Goal: Navigation & Orientation: Find specific page/section

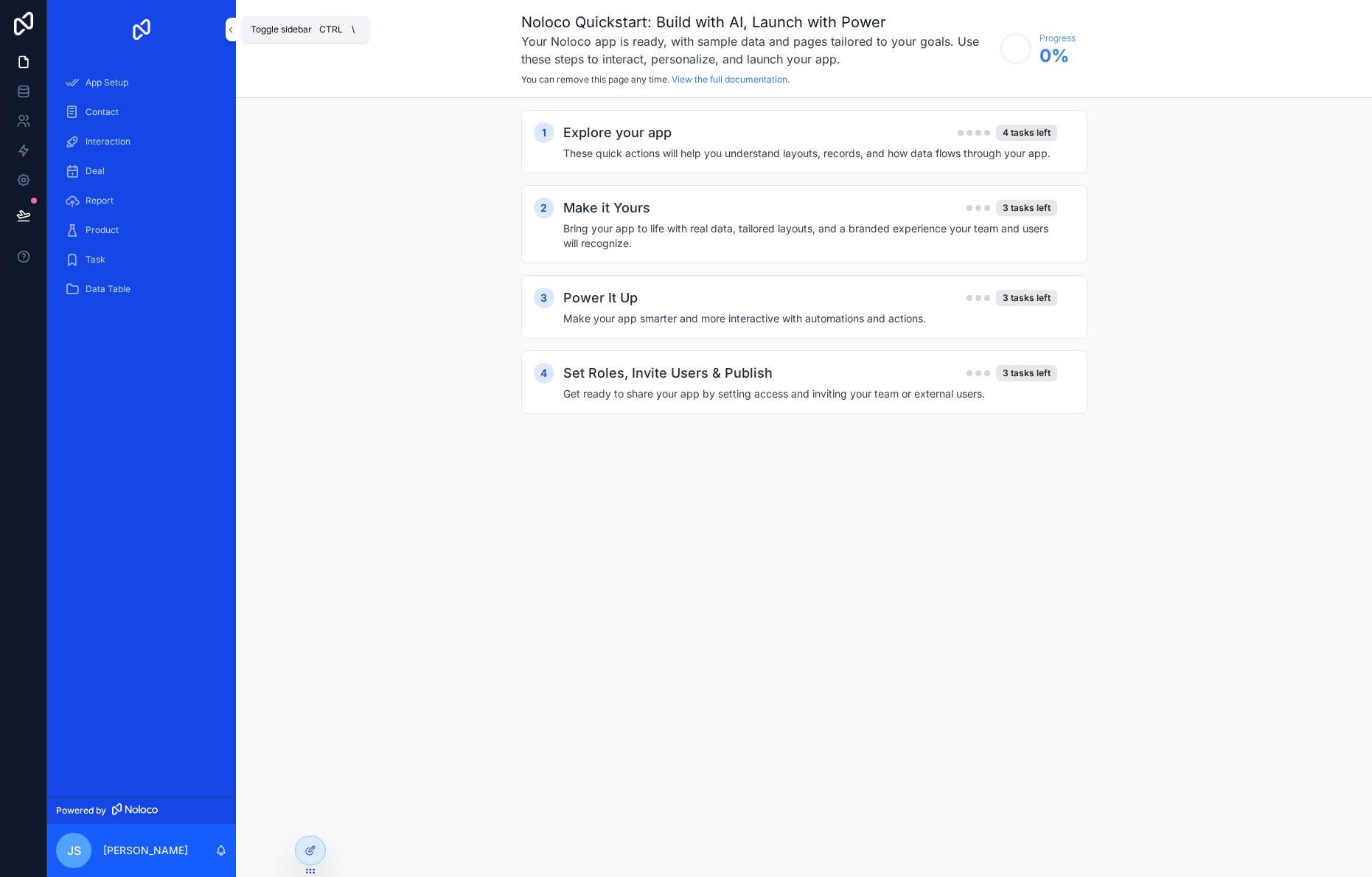
click at [232, 34] on icon "scrollable content" at bounding box center [230, 29] width 10 height 11
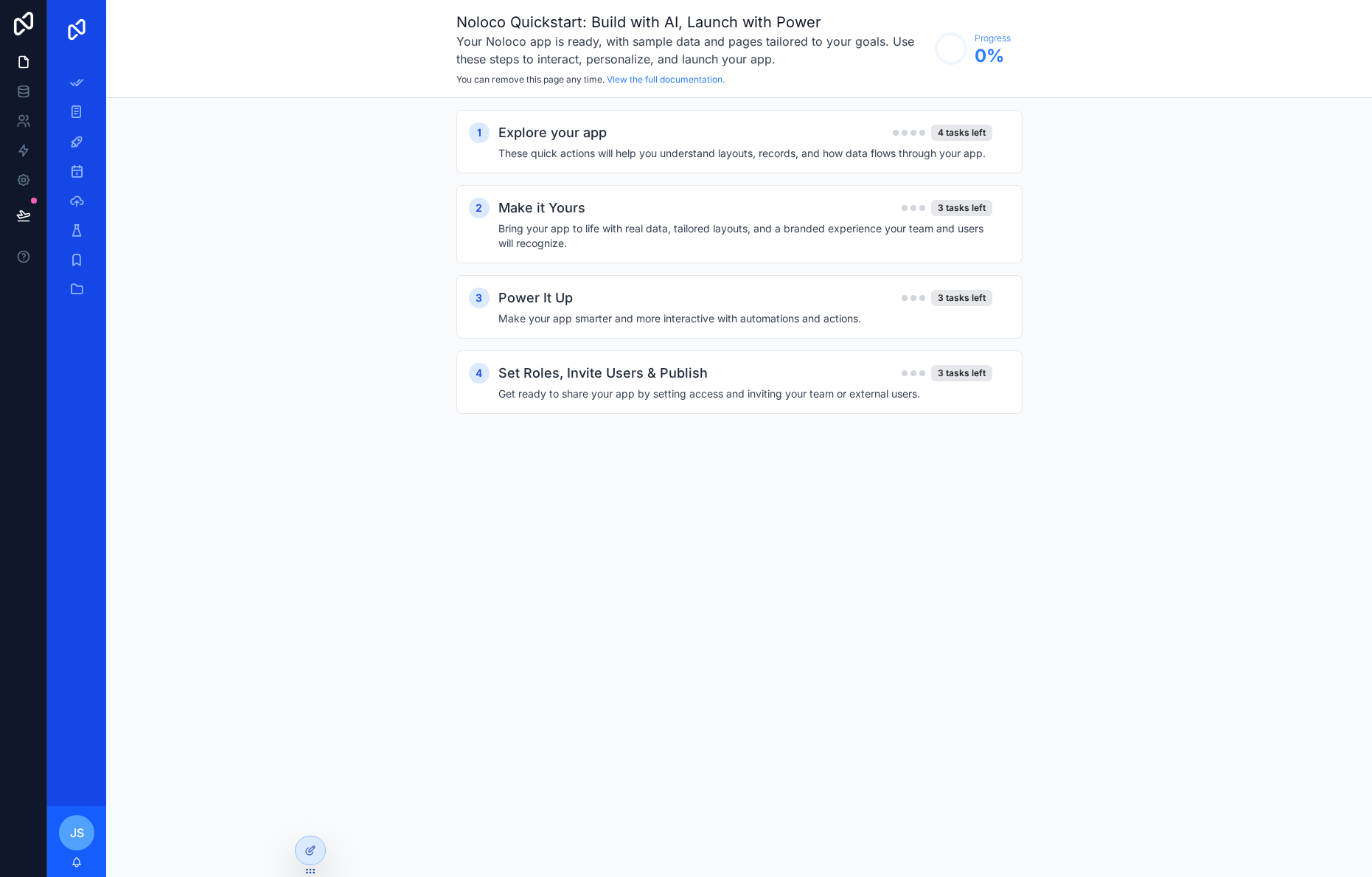
click at [89, 27] on link "scrollable content" at bounding box center [77, 29] width 42 height 23
click at [109, 66] on div "Noloco Quickstart: Build with AI, Launch with Power Your Noloco app is ready, w…" at bounding box center [740, 49] width 1266 height 98
click at [106, 23] on div "scrollable content" at bounding box center [77, 29] width 59 height 59
click at [618, 139] on div "Explore your app 4 tasks left" at bounding box center [745, 132] width 494 height 21
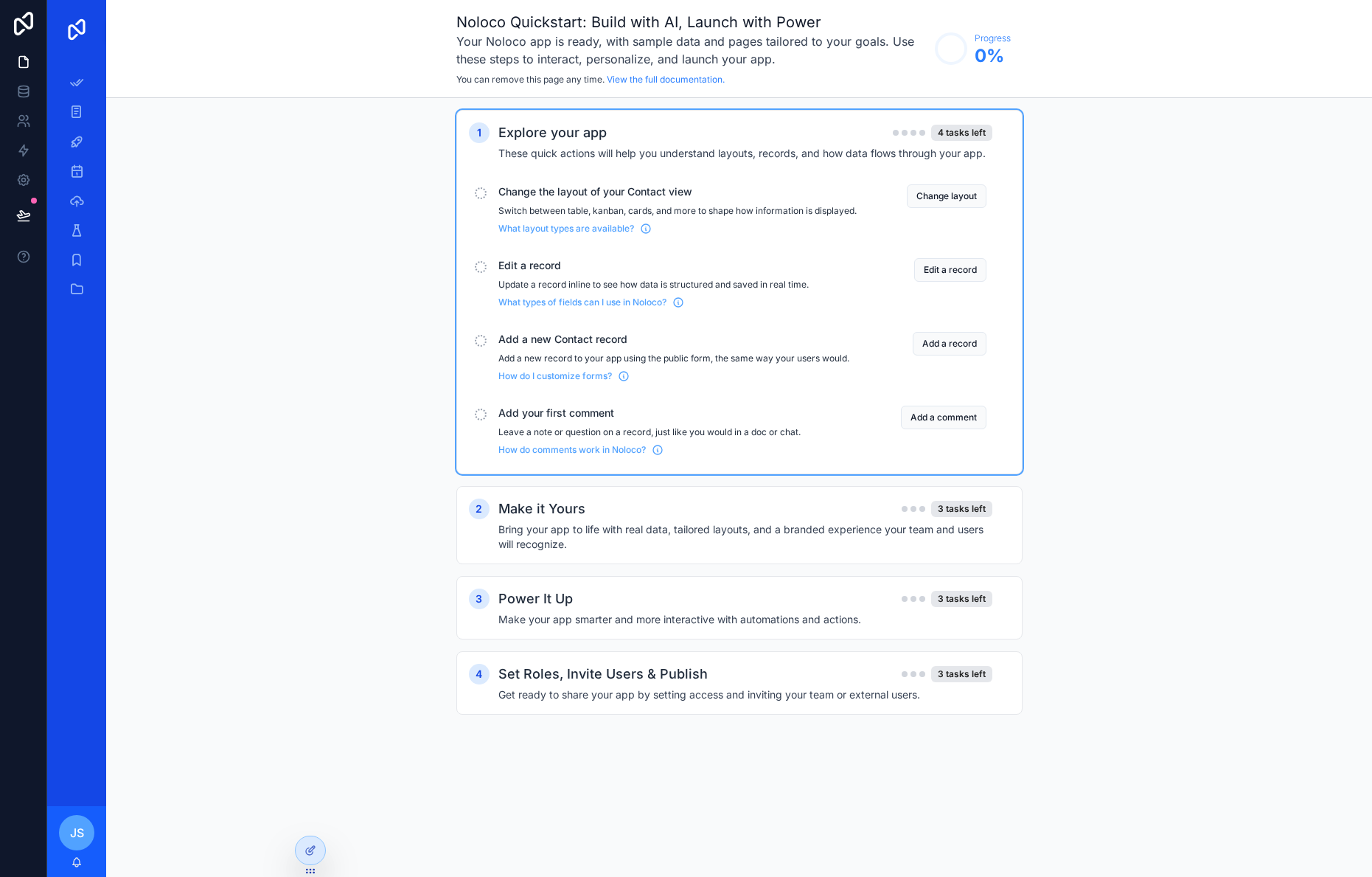
click at [535, 197] on span "Change the layout of your Contact view" at bounding box center [677, 192] width 359 height 15
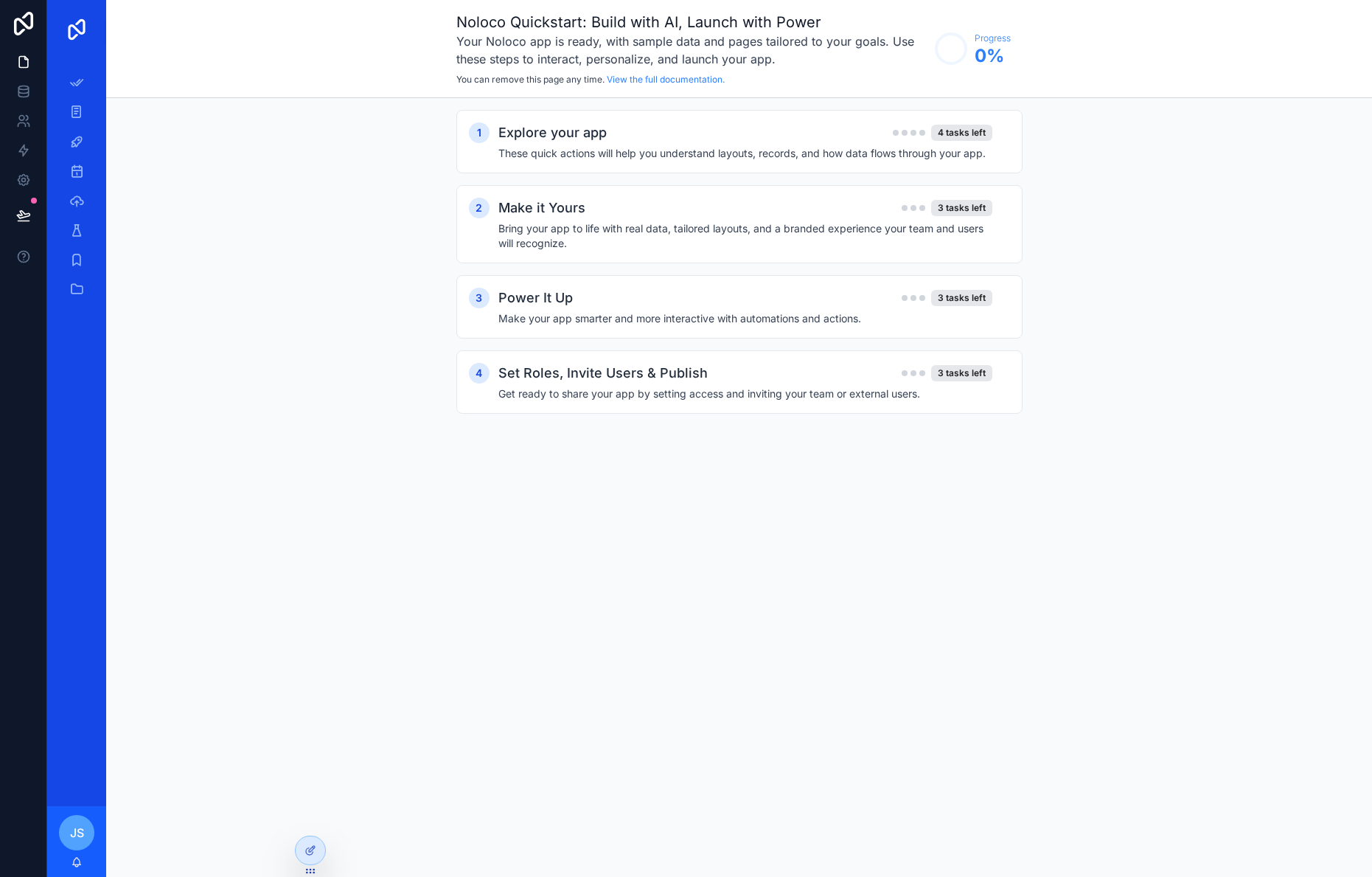
click at [755, 124] on div "Explore your app 4 tasks left" at bounding box center [745, 132] width 494 height 21
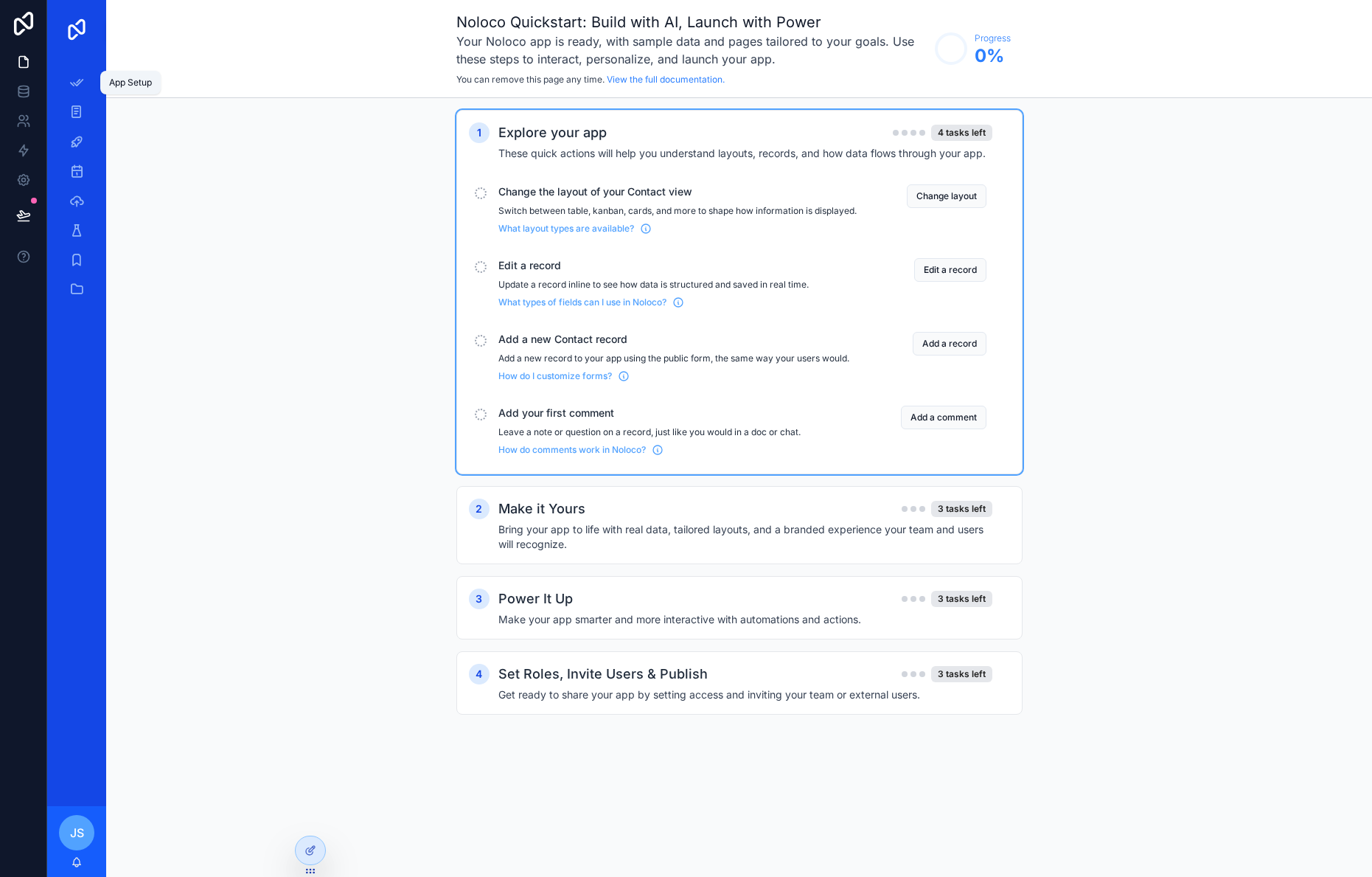
click at [79, 80] on icon "scrollable content" at bounding box center [77, 82] width 15 height 15
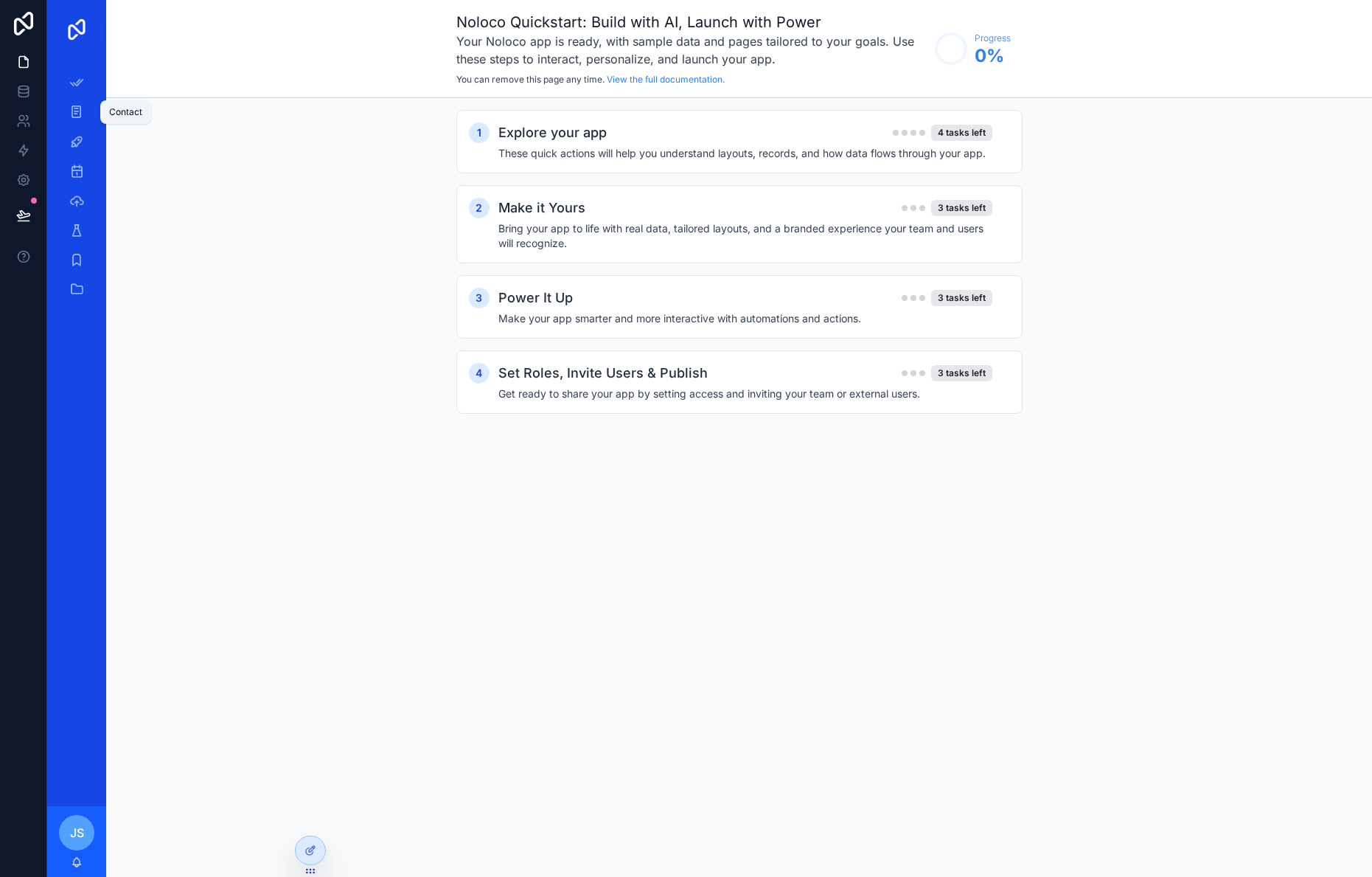
click at [81, 115] on icon "scrollable content" at bounding box center [76, 112] width 14 height 15
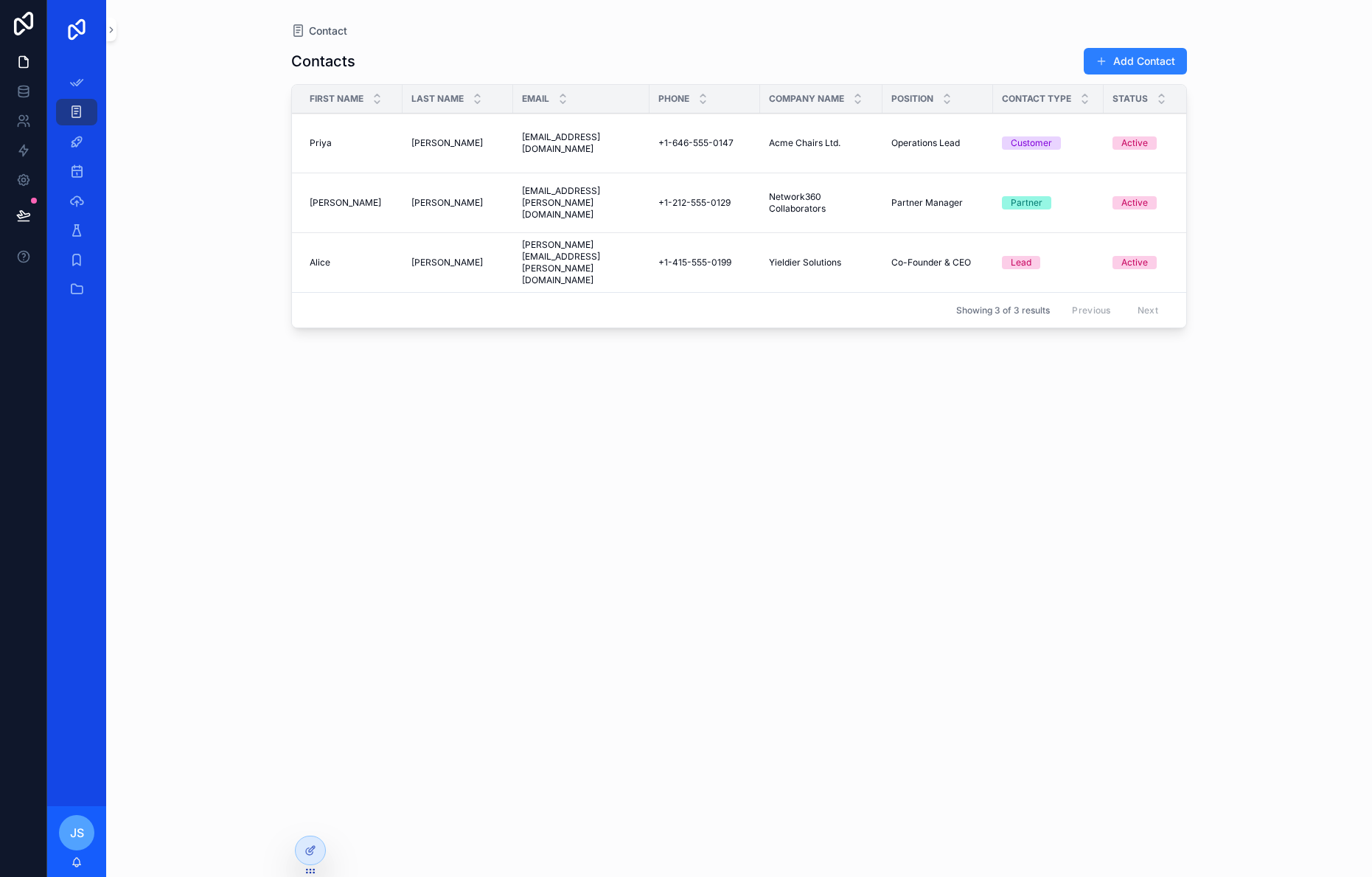
click at [373, 98] on icon "scrollable content" at bounding box center [378, 102] width 10 height 10
click at [373, 98] on icon "scrollable content" at bounding box center [378, 96] width 10 height 10
click at [72, 141] on icon "scrollable content" at bounding box center [77, 141] width 15 height 15
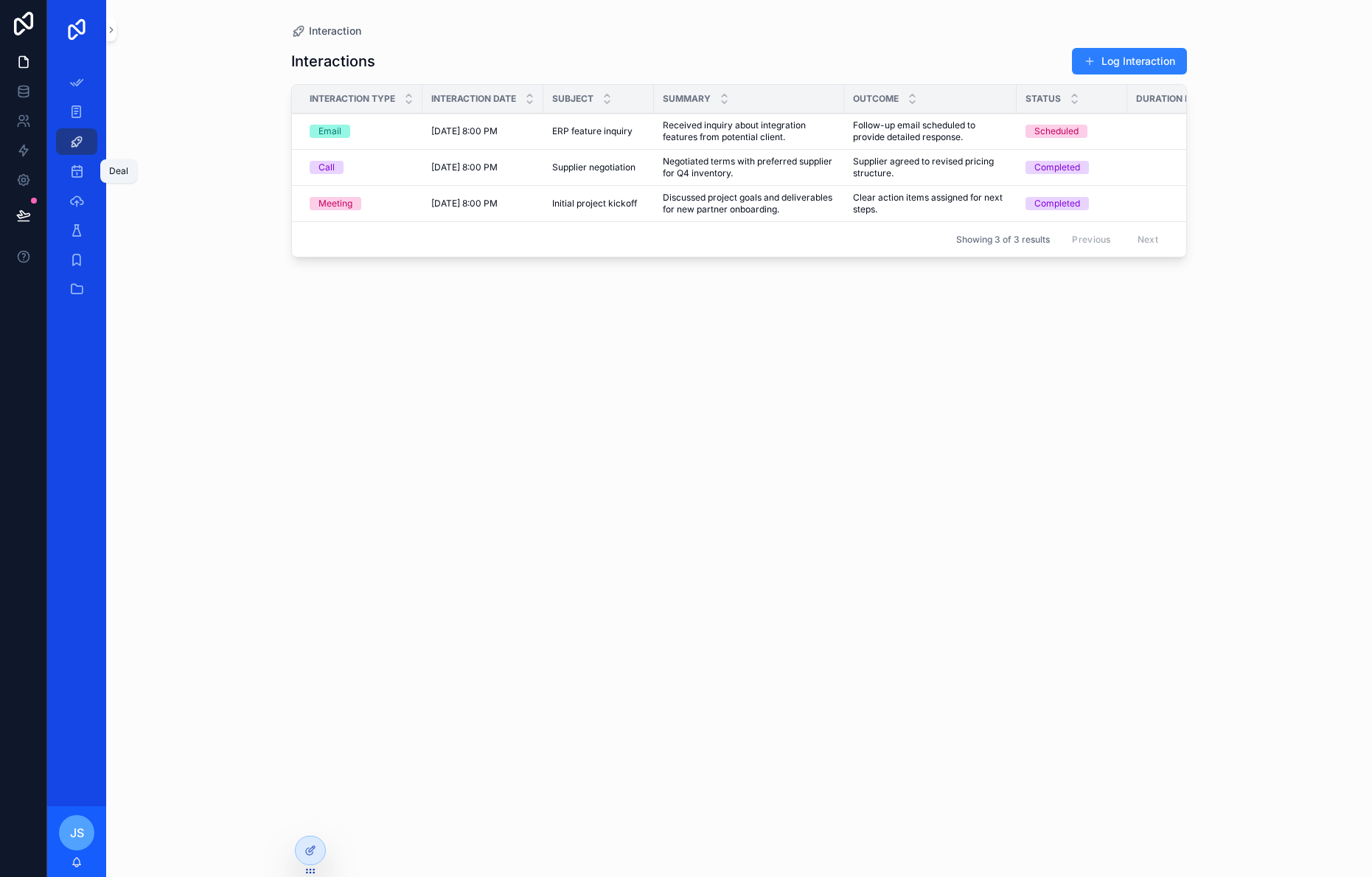
click at [86, 174] on div "Deal" at bounding box center [77, 171] width 23 height 23
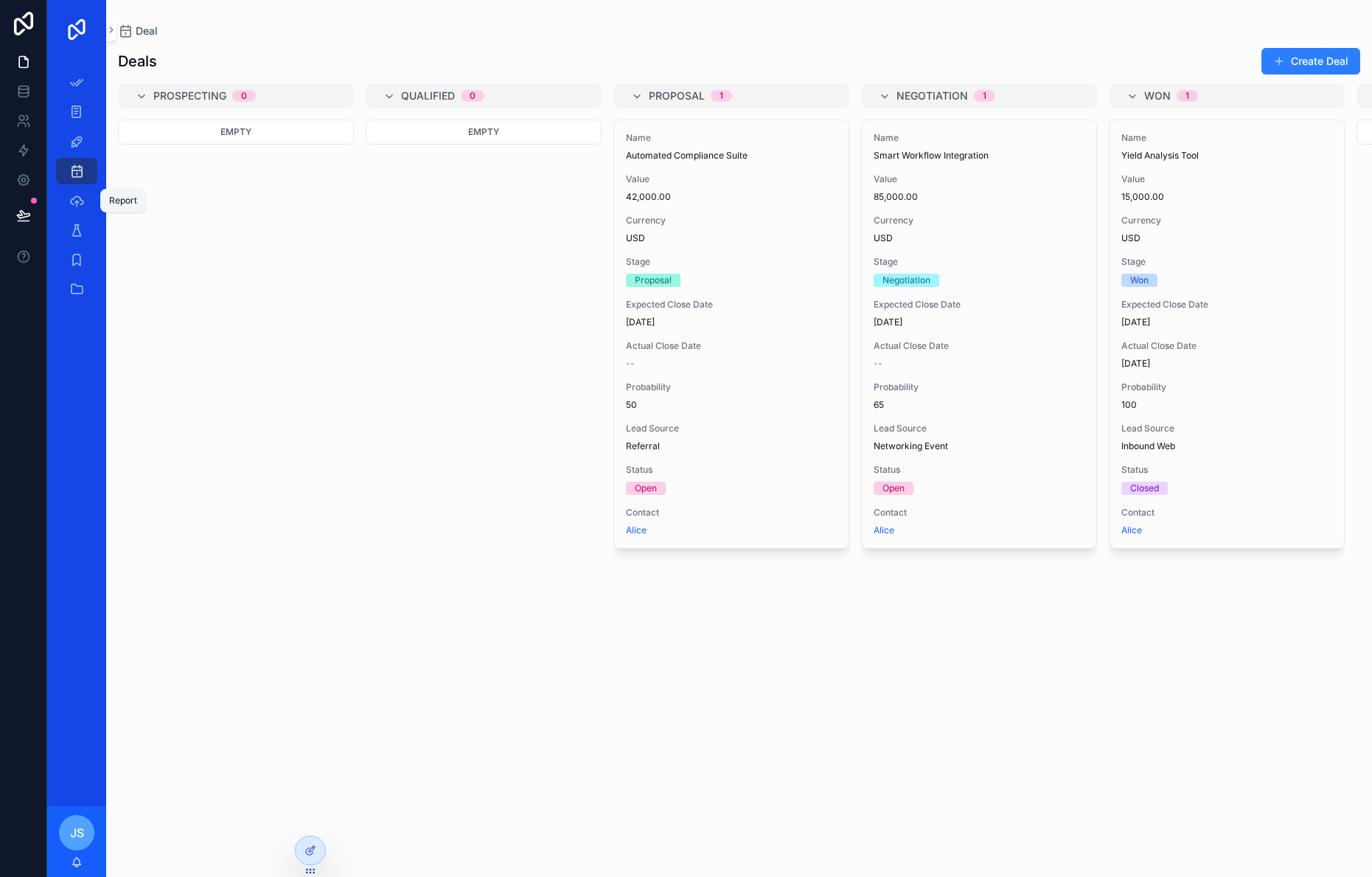
click at [77, 203] on icon "scrollable content" at bounding box center [77, 201] width 15 height 15
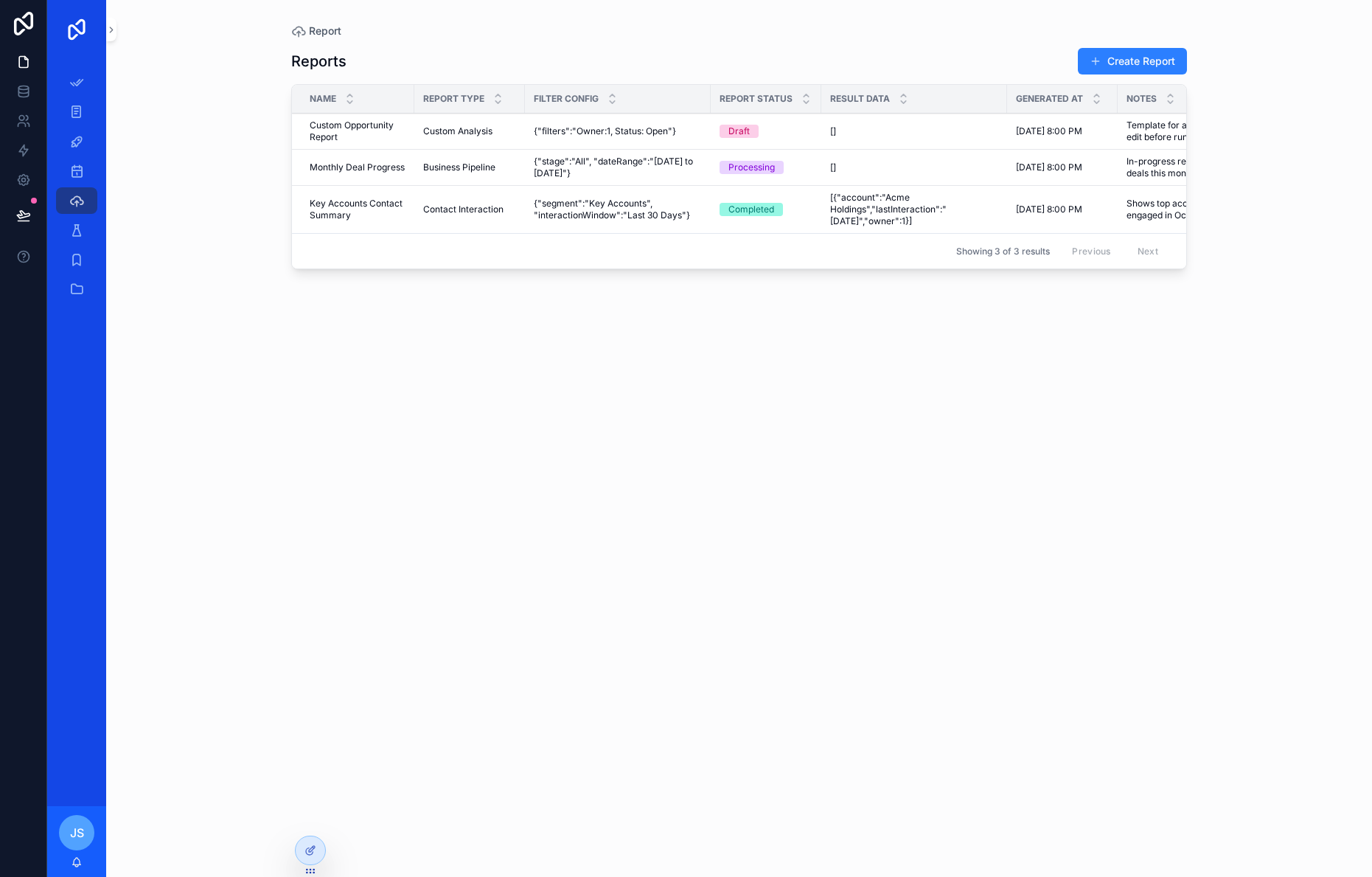
click at [329, 129] on span "Custom Opportunity Report" at bounding box center [357, 131] width 96 height 23
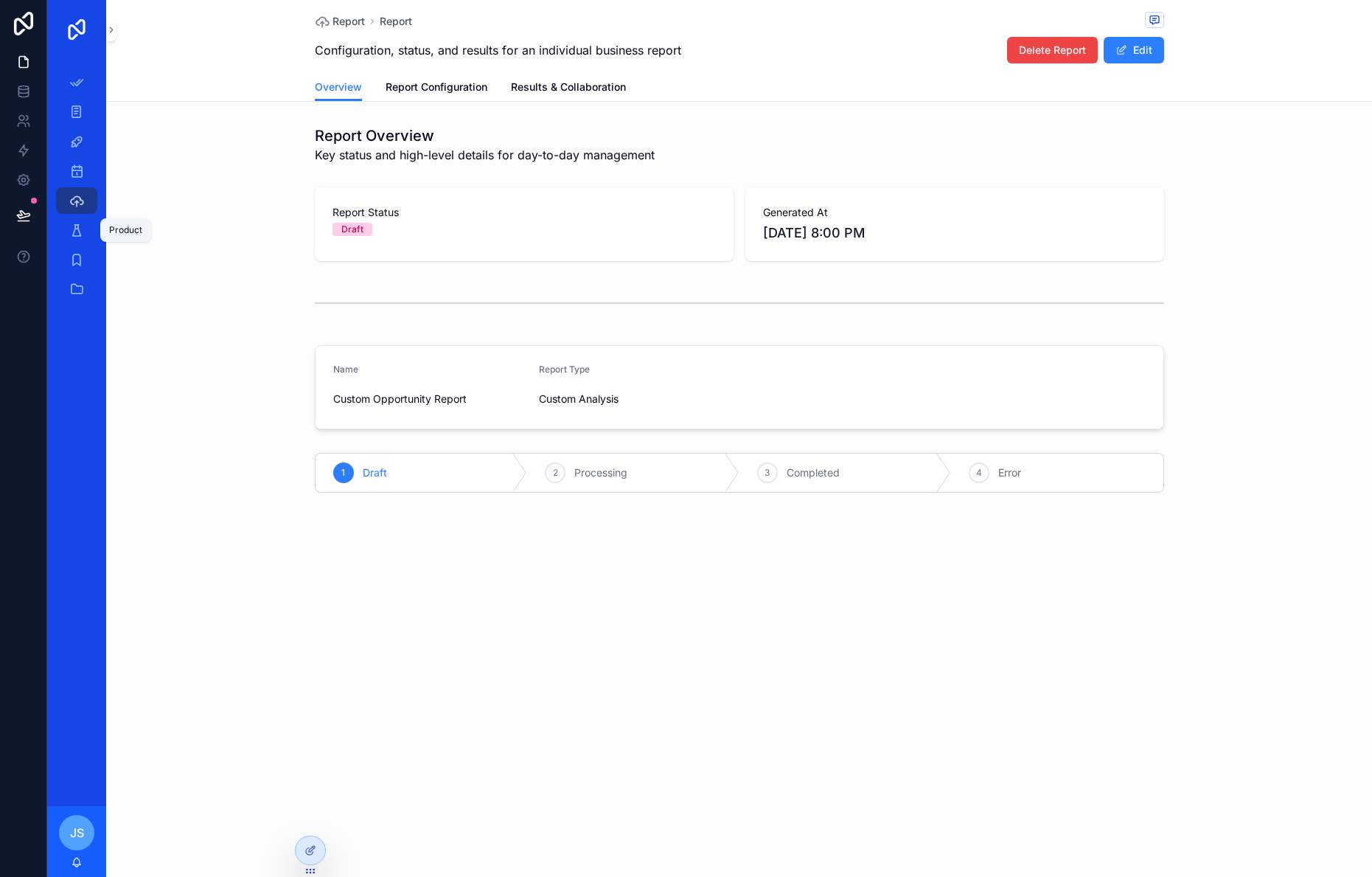
click at [75, 232] on icon "scrollable content" at bounding box center [77, 230] width 15 height 15
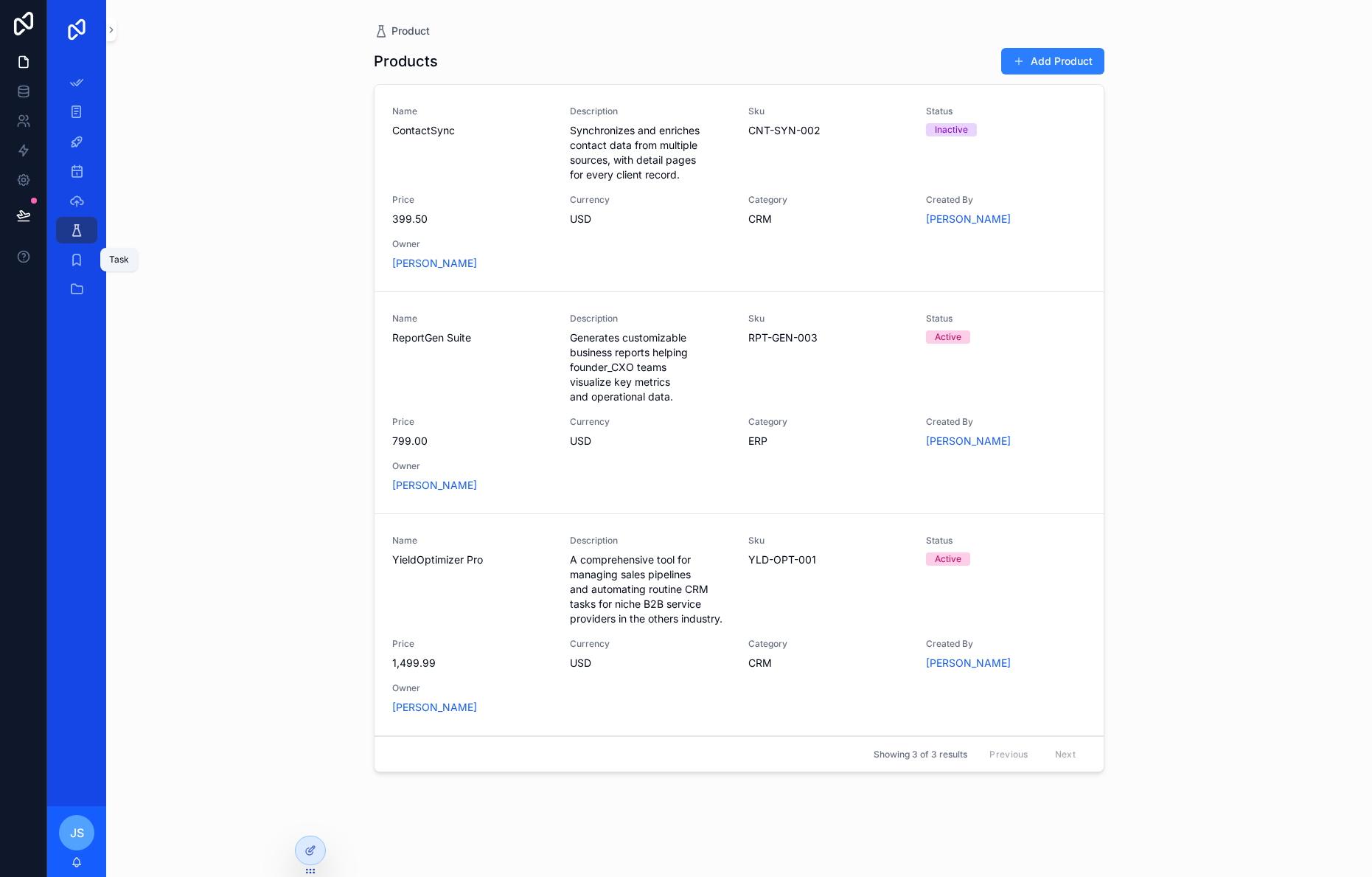
click at [77, 258] on icon "scrollable content" at bounding box center [77, 260] width 15 height 15
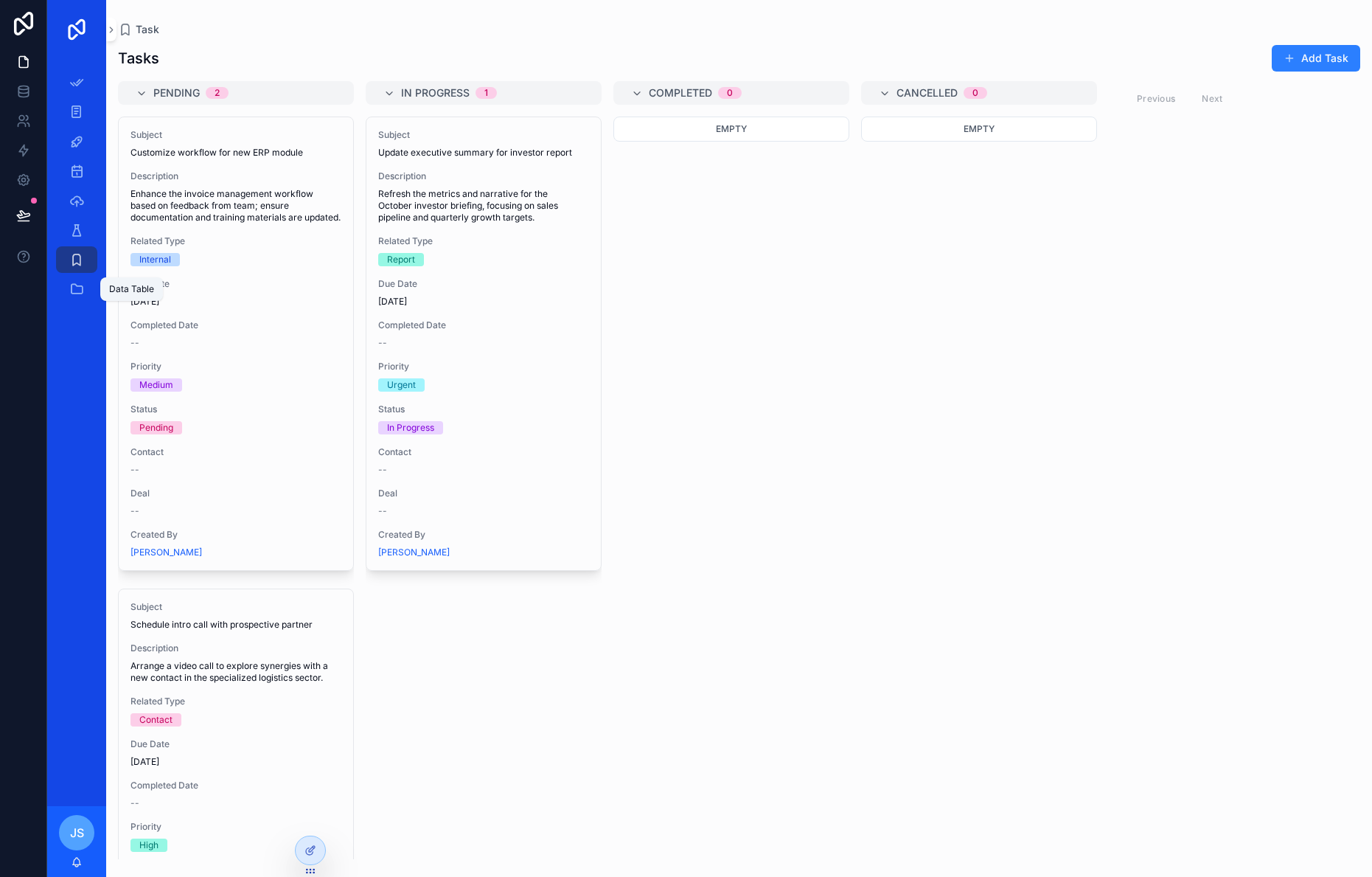
click at [79, 285] on icon "scrollable content" at bounding box center [77, 290] width 15 height 15
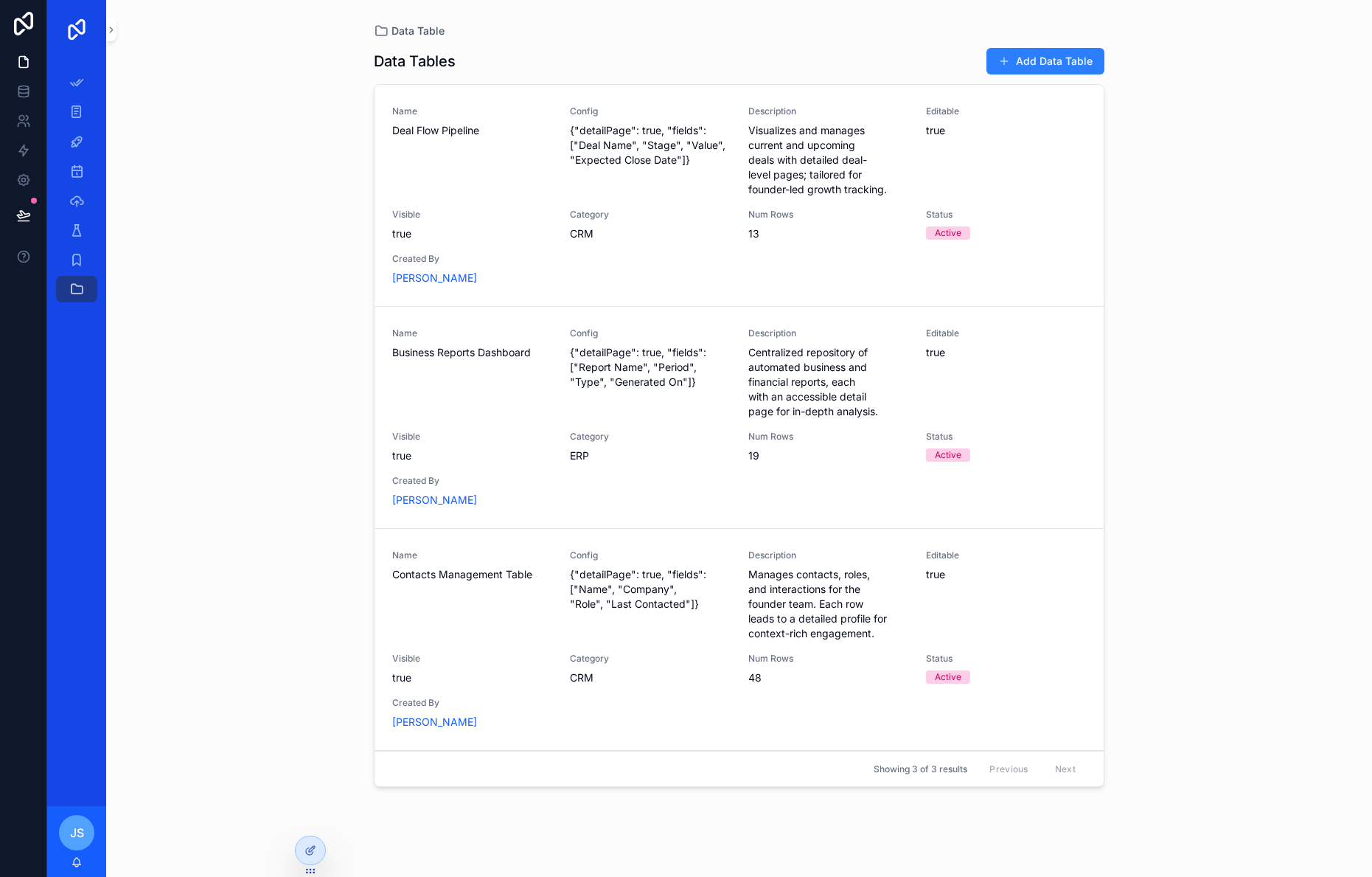
click at [488, 133] on span "Deal Flow Pipeline" at bounding box center [473, 131] width 160 height 15
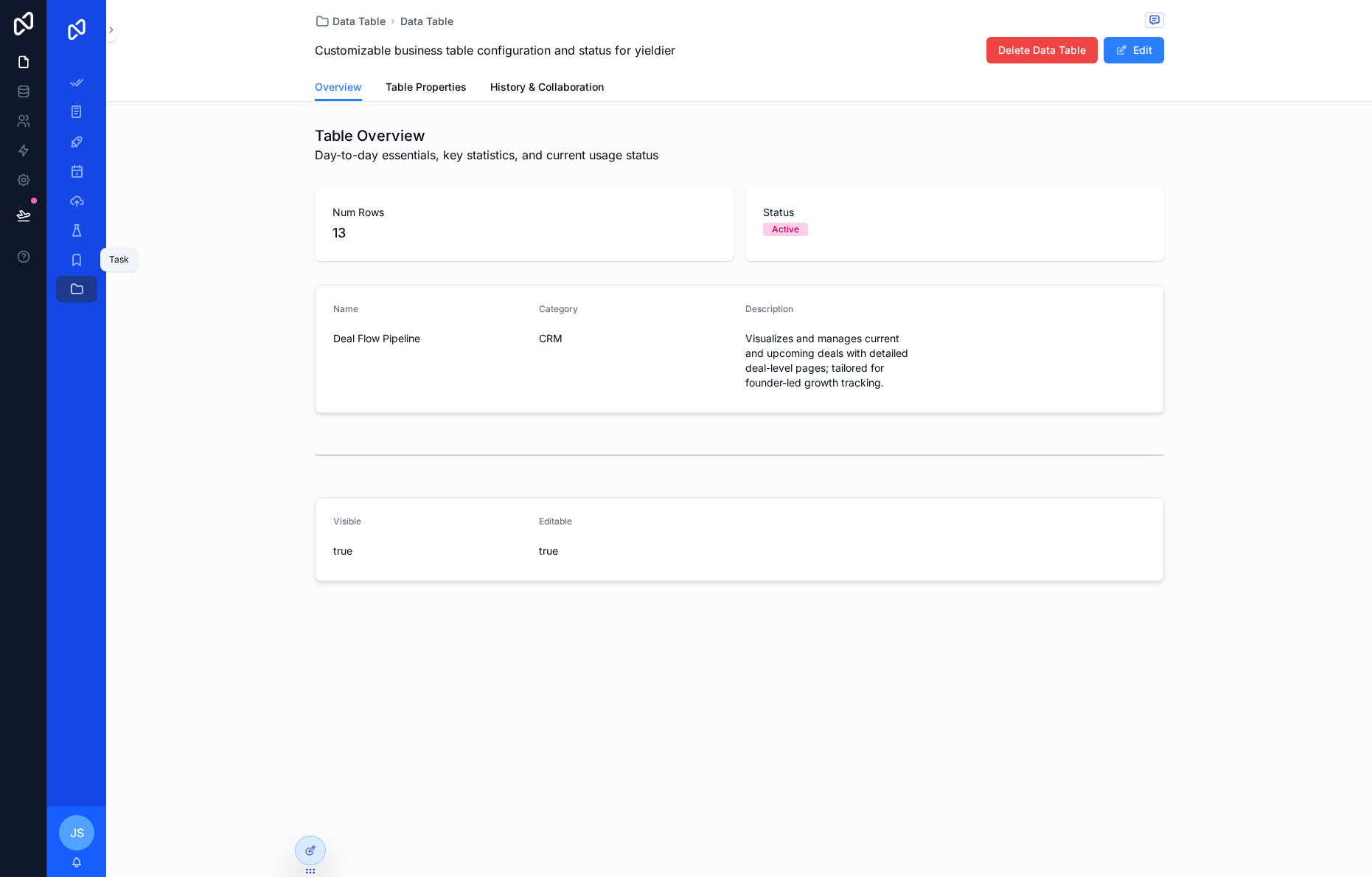
click at [82, 259] on icon "scrollable content" at bounding box center [77, 260] width 15 height 15
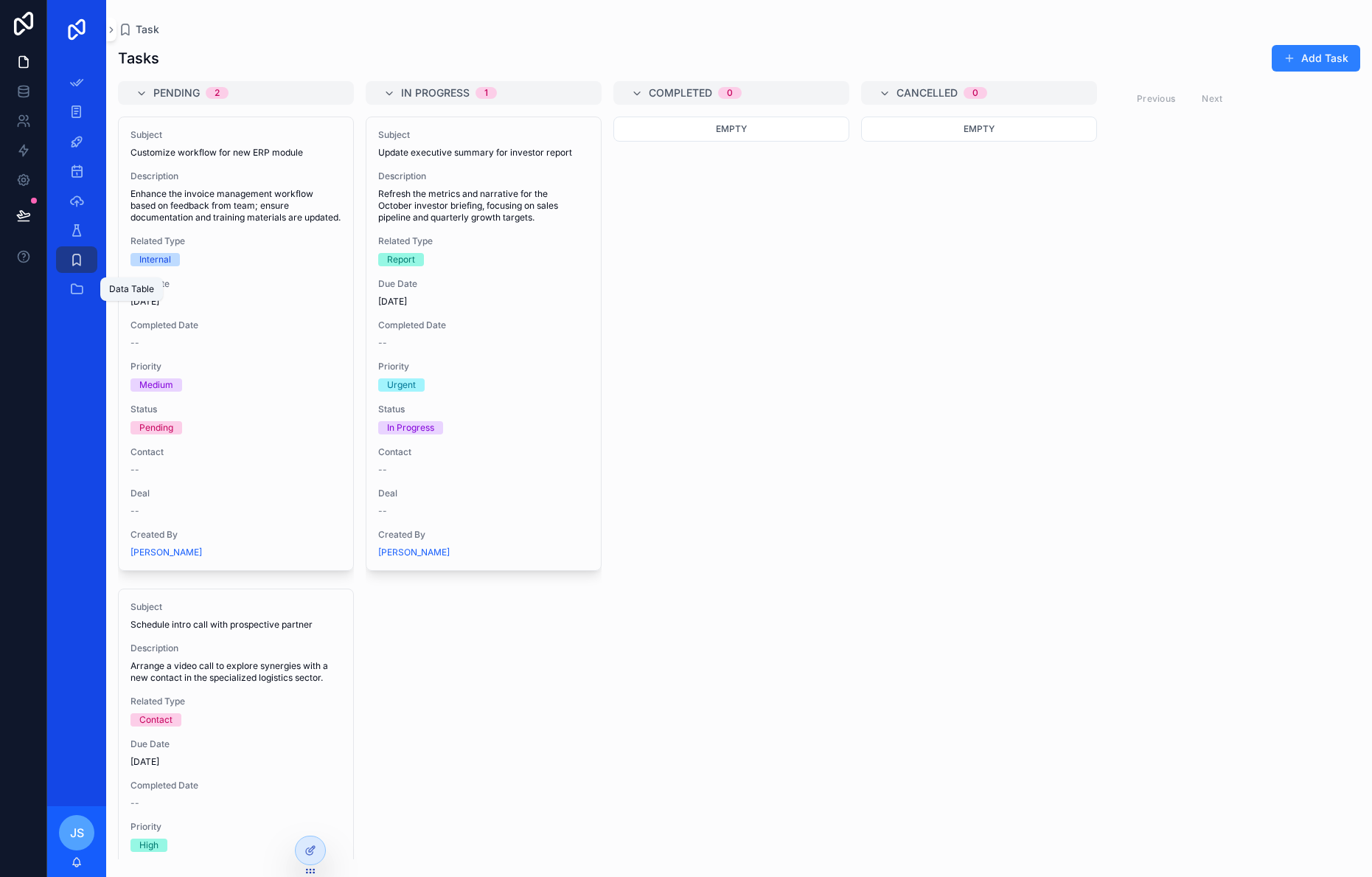
click at [82, 284] on icon "scrollable content" at bounding box center [77, 290] width 15 height 15
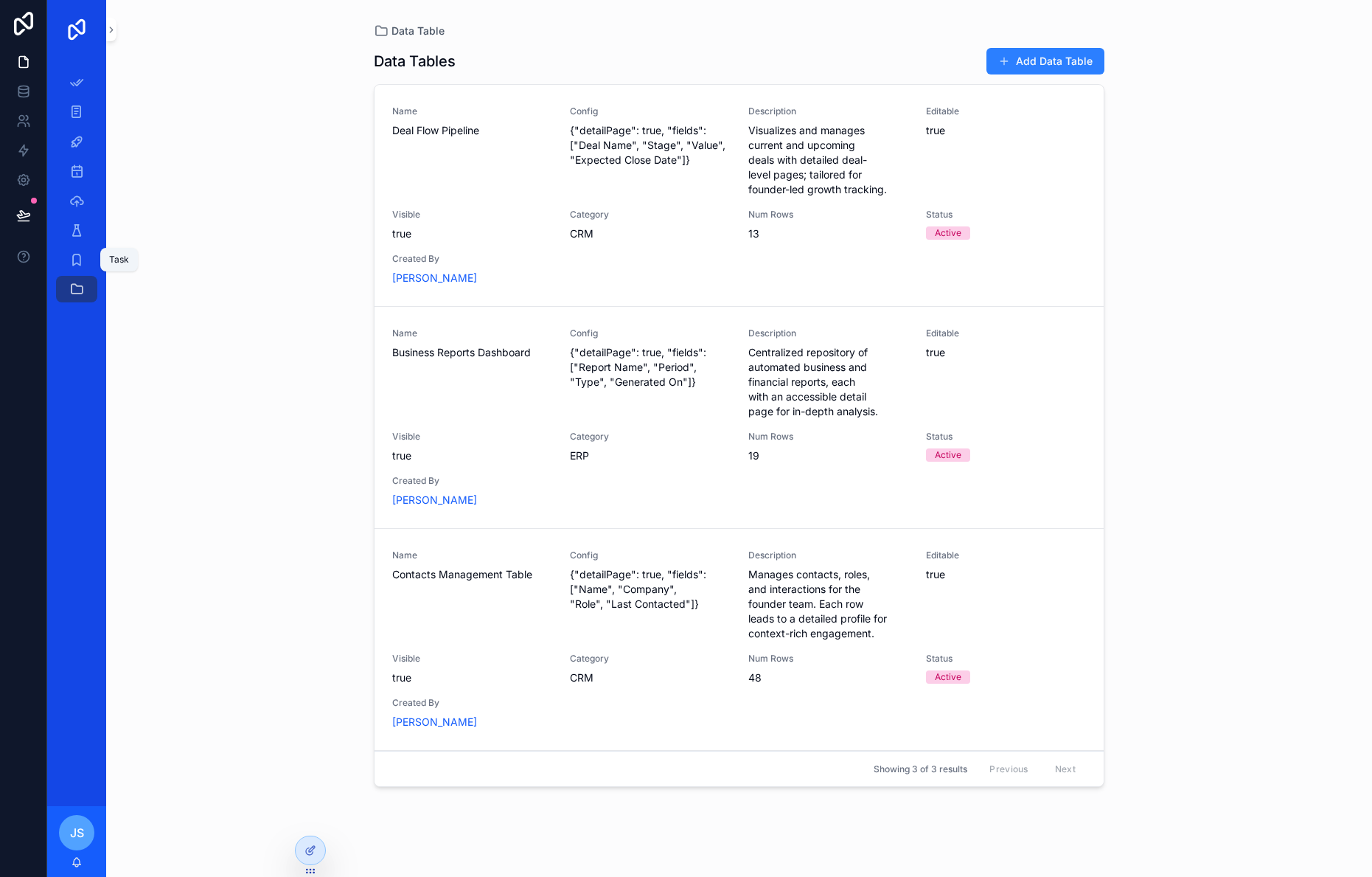
click at [78, 255] on icon "scrollable content" at bounding box center [77, 260] width 15 height 15
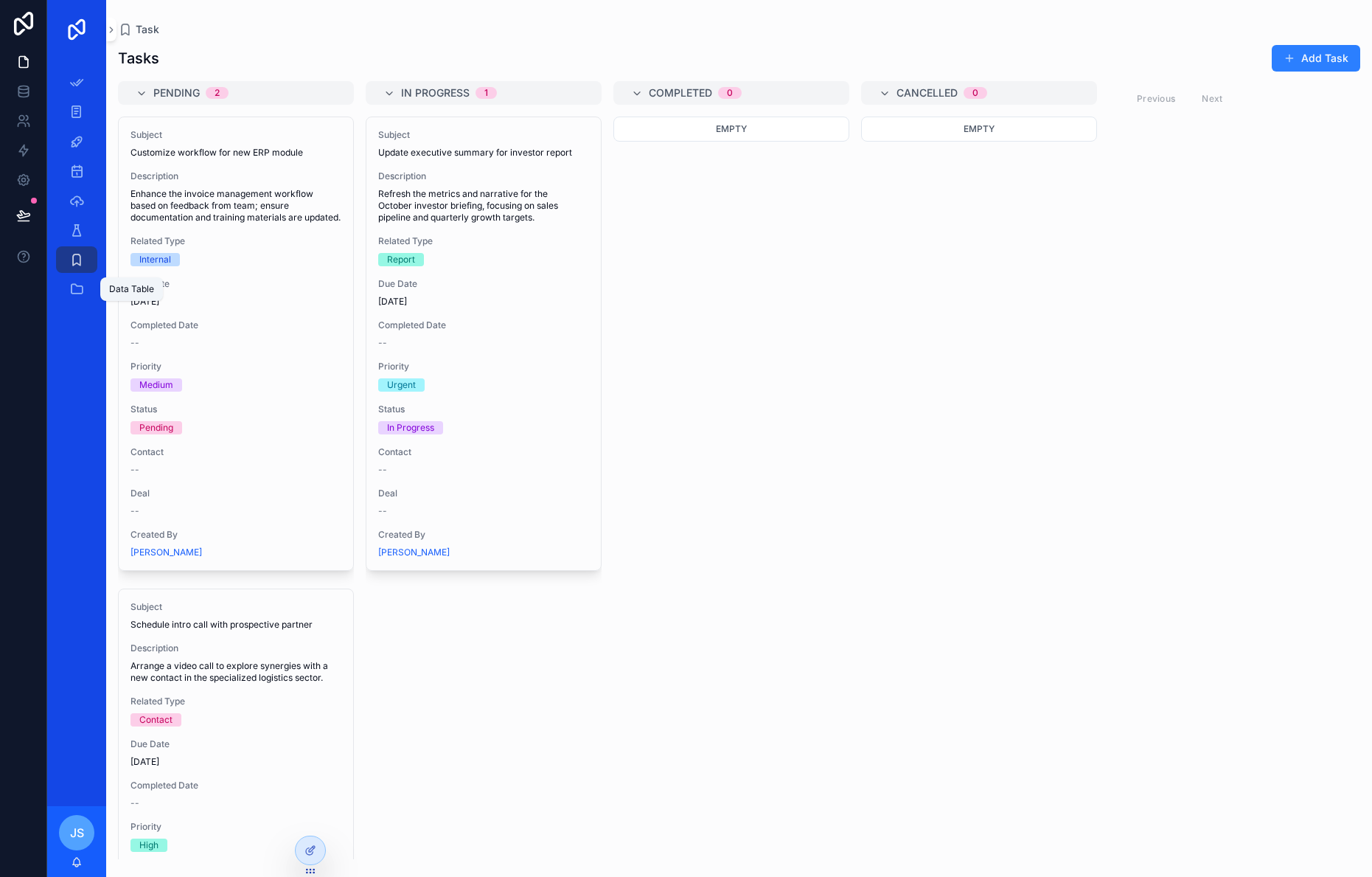
click at [84, 288] on div "Data Table" at bounding box center [77, 289] width 23 height 23
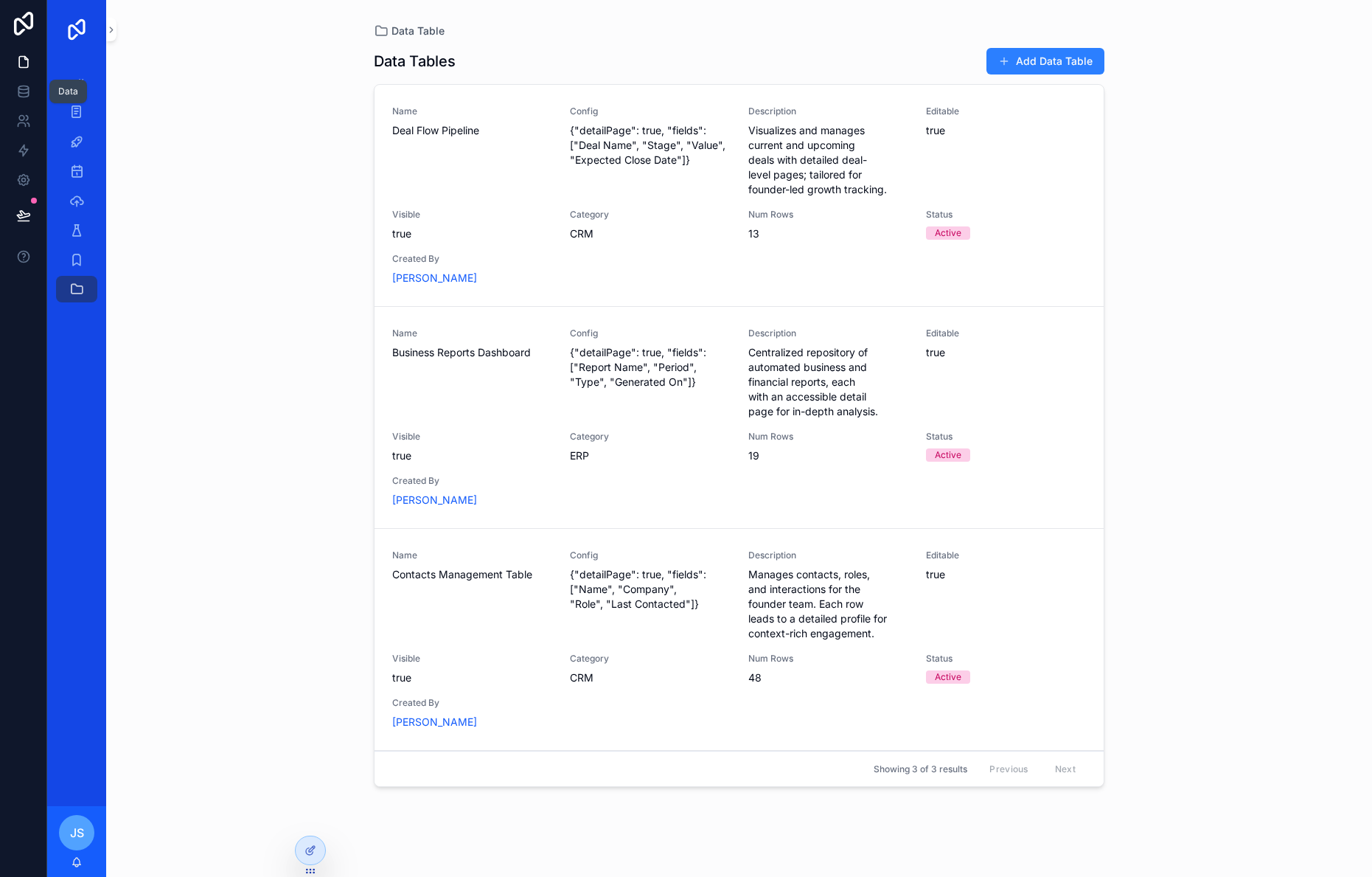
click at [29, 92] on icon at bounding box center [23, 92] width 15 height 15
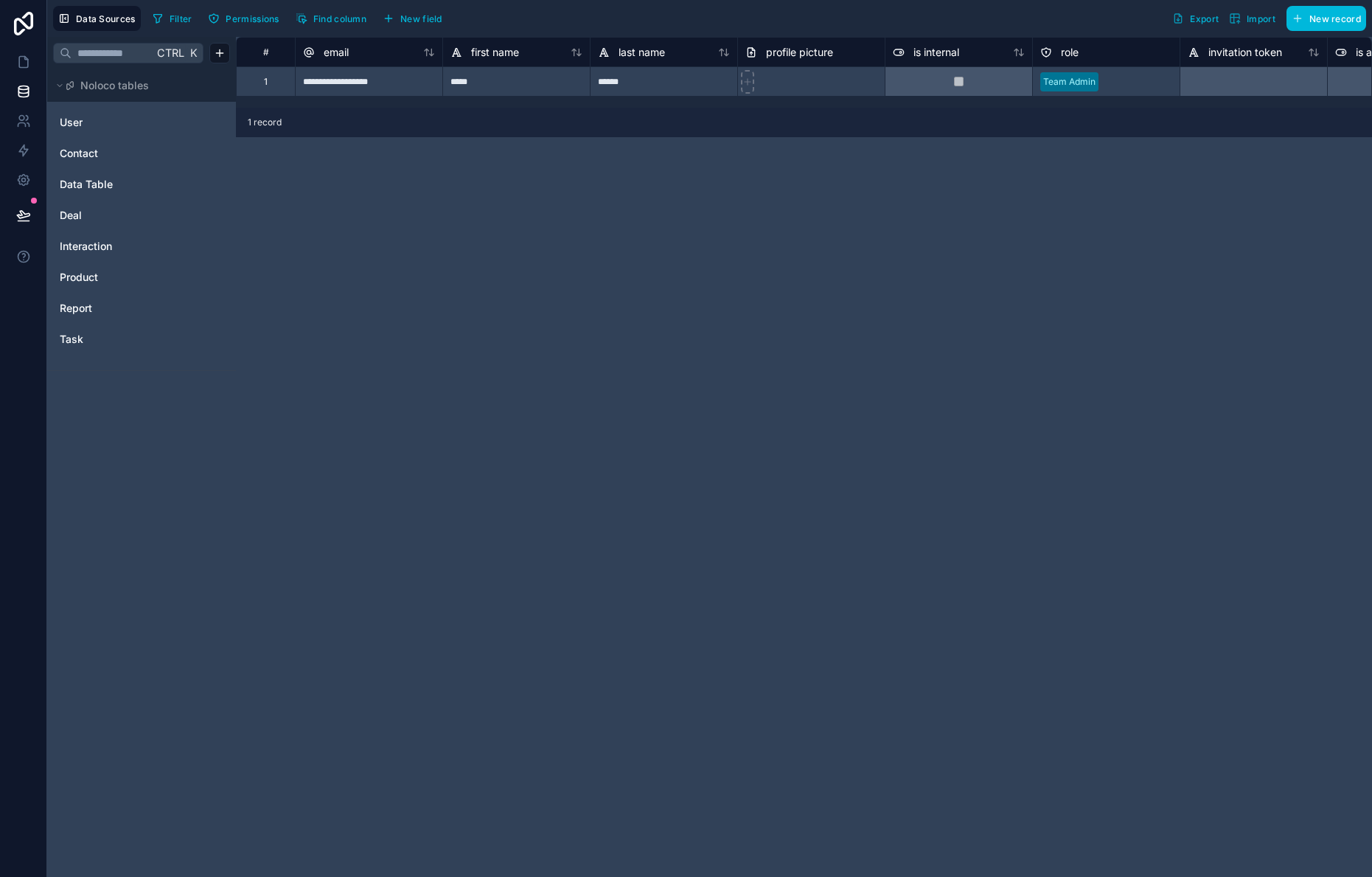
click at [96, 183] on span "Data Table" at bounding box center [87, 185] width 53 height 15
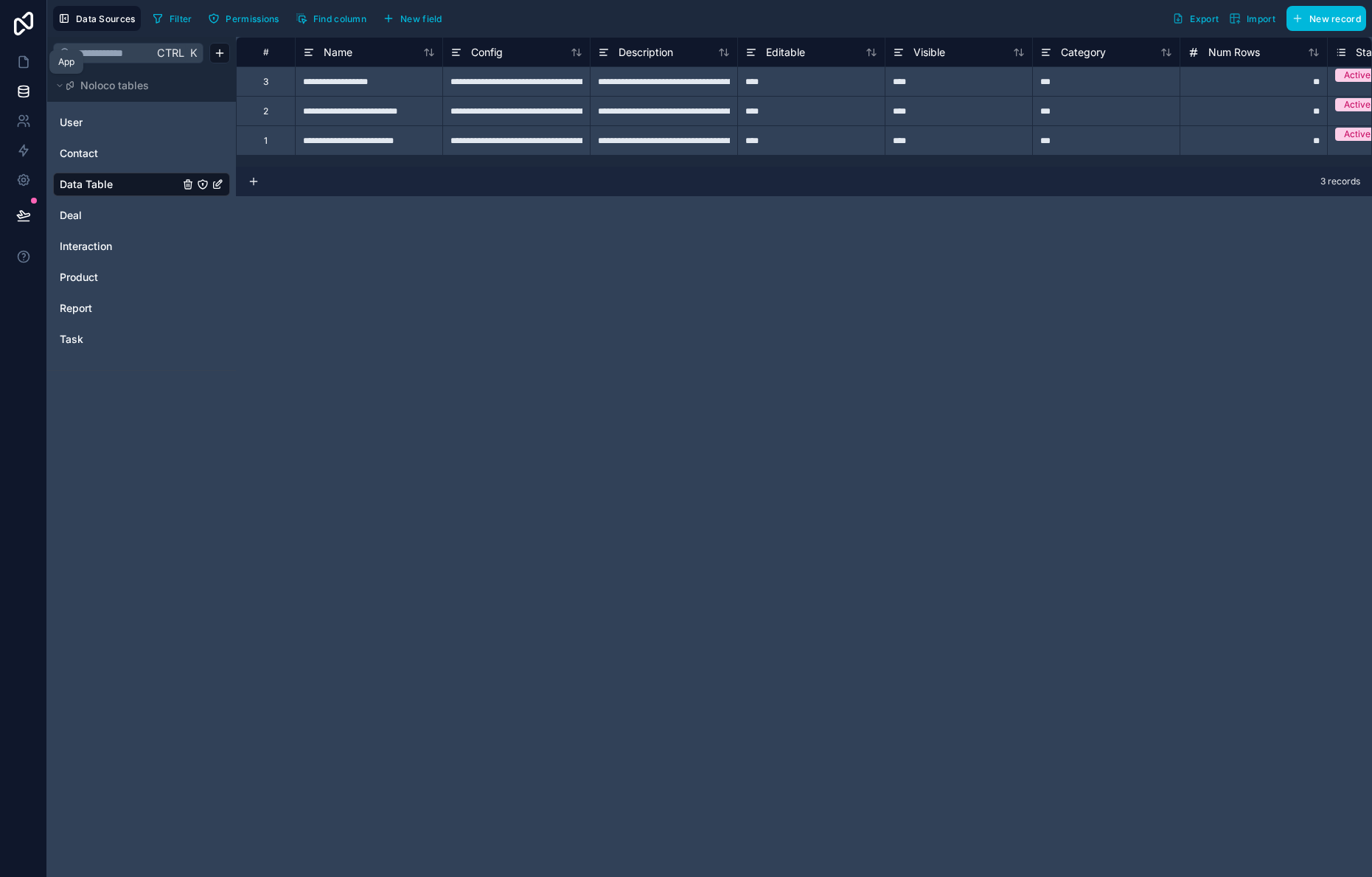
click at [21, 62] on icon at bounding box center [23, 62] width 15 height 15
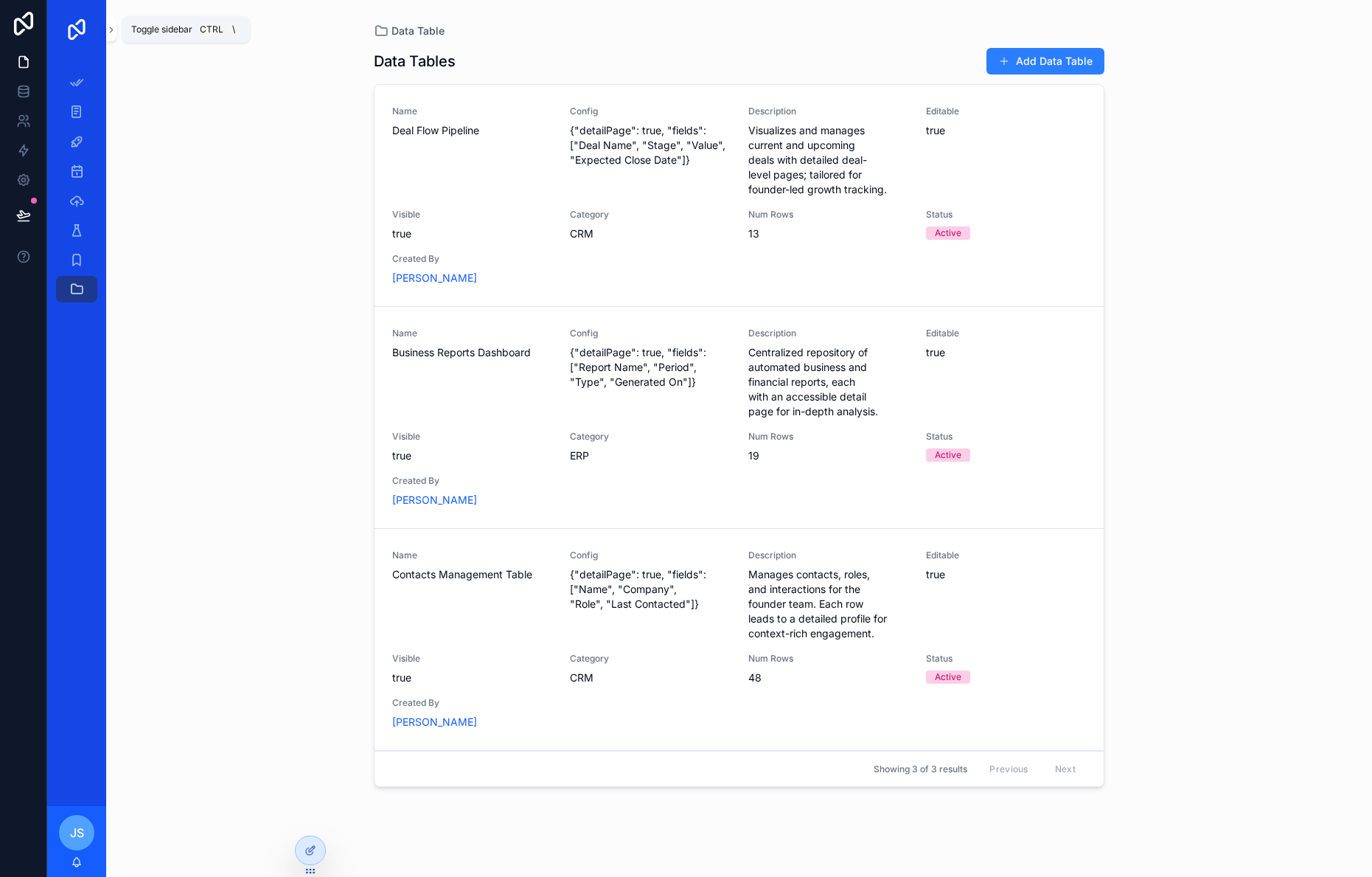
click at [114, 31] on icon "scrollable content" at bounding box center [111, 29] width 10 height 11
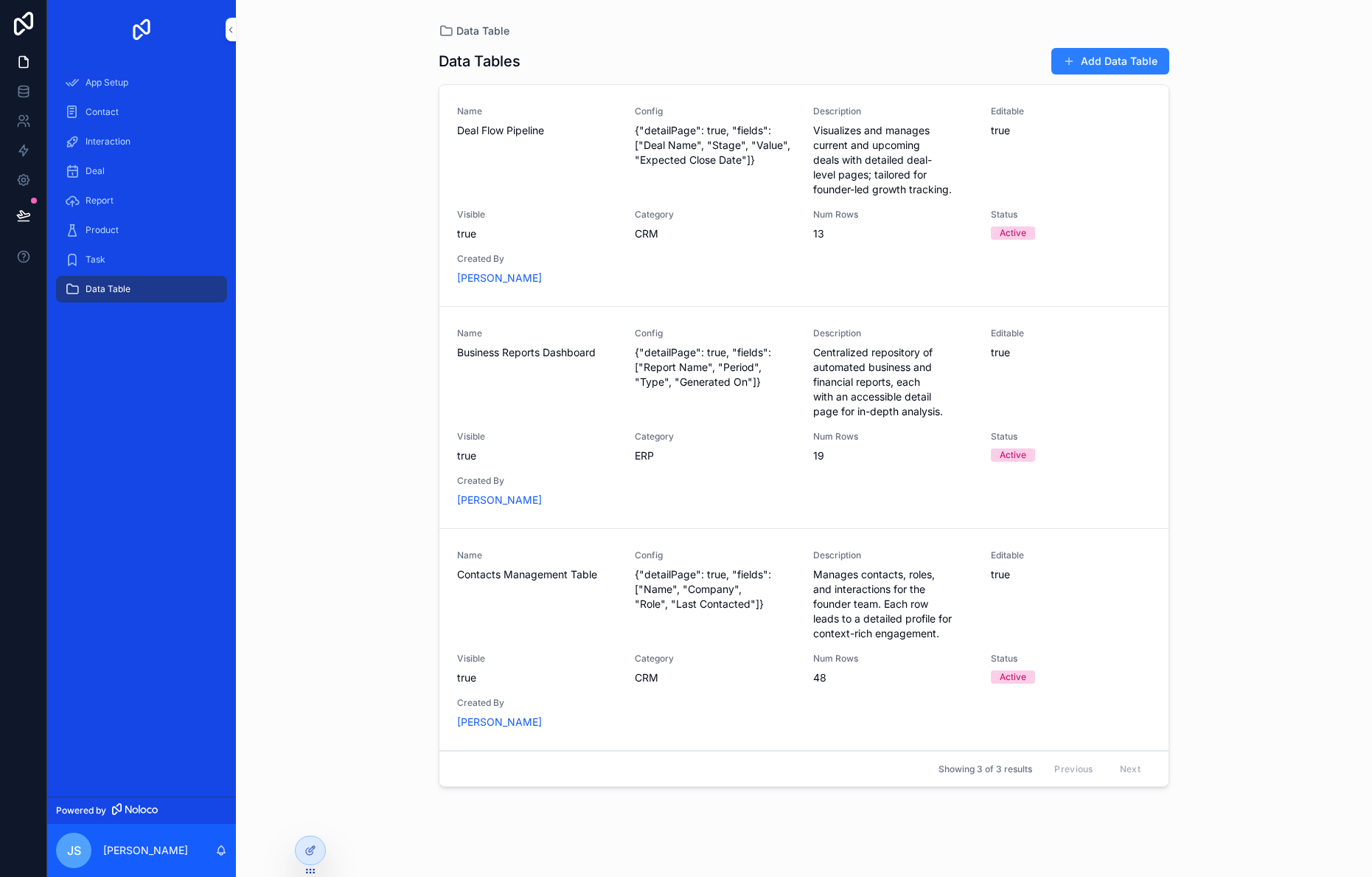
click at [145, 848] on p "[PERSON_NAME]" at bounding box center [146, 850] width 85 height 15
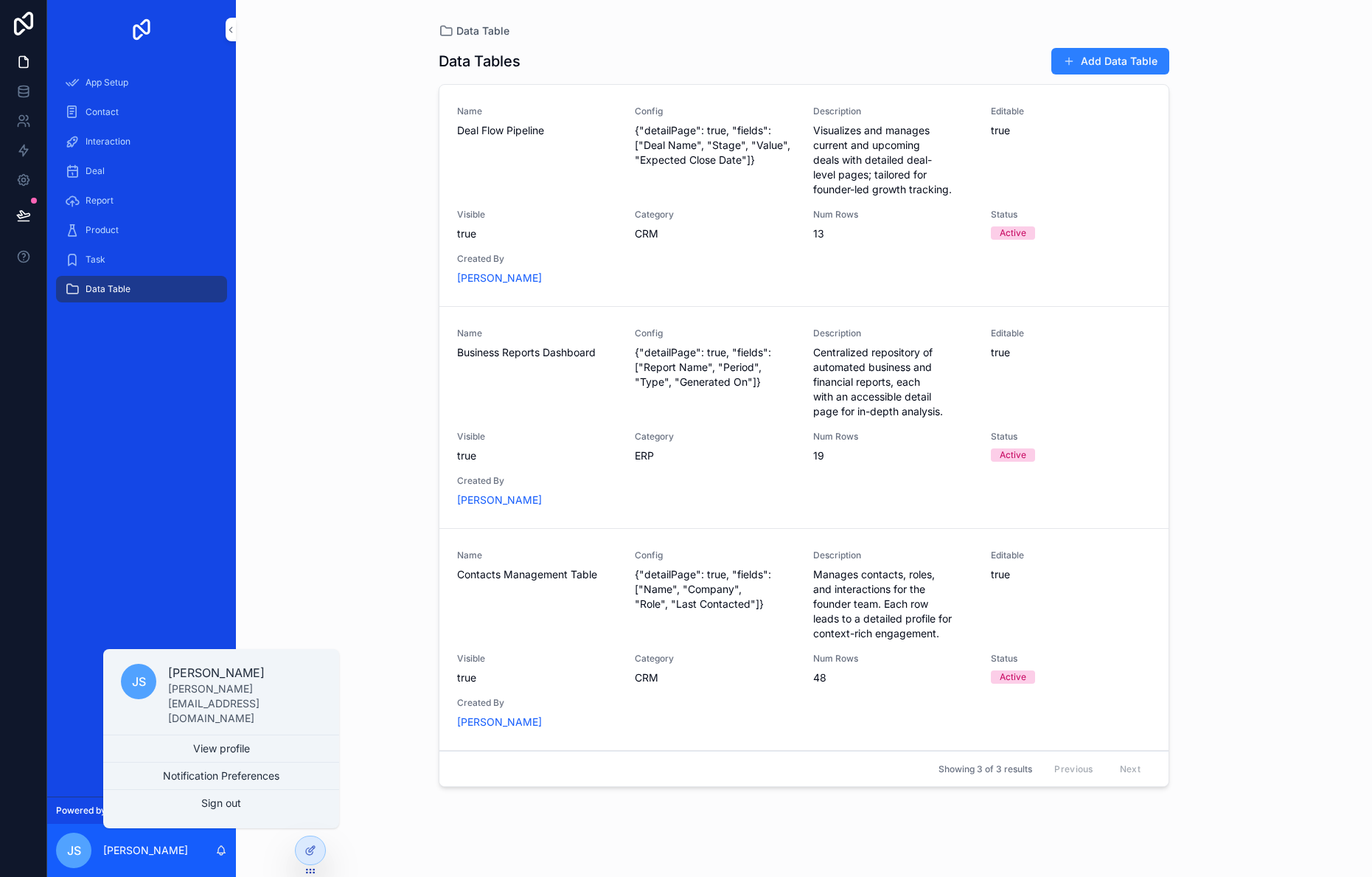
click at [198, 745] on link "View profile" at bounding box center [221, 749] width 236 height 27
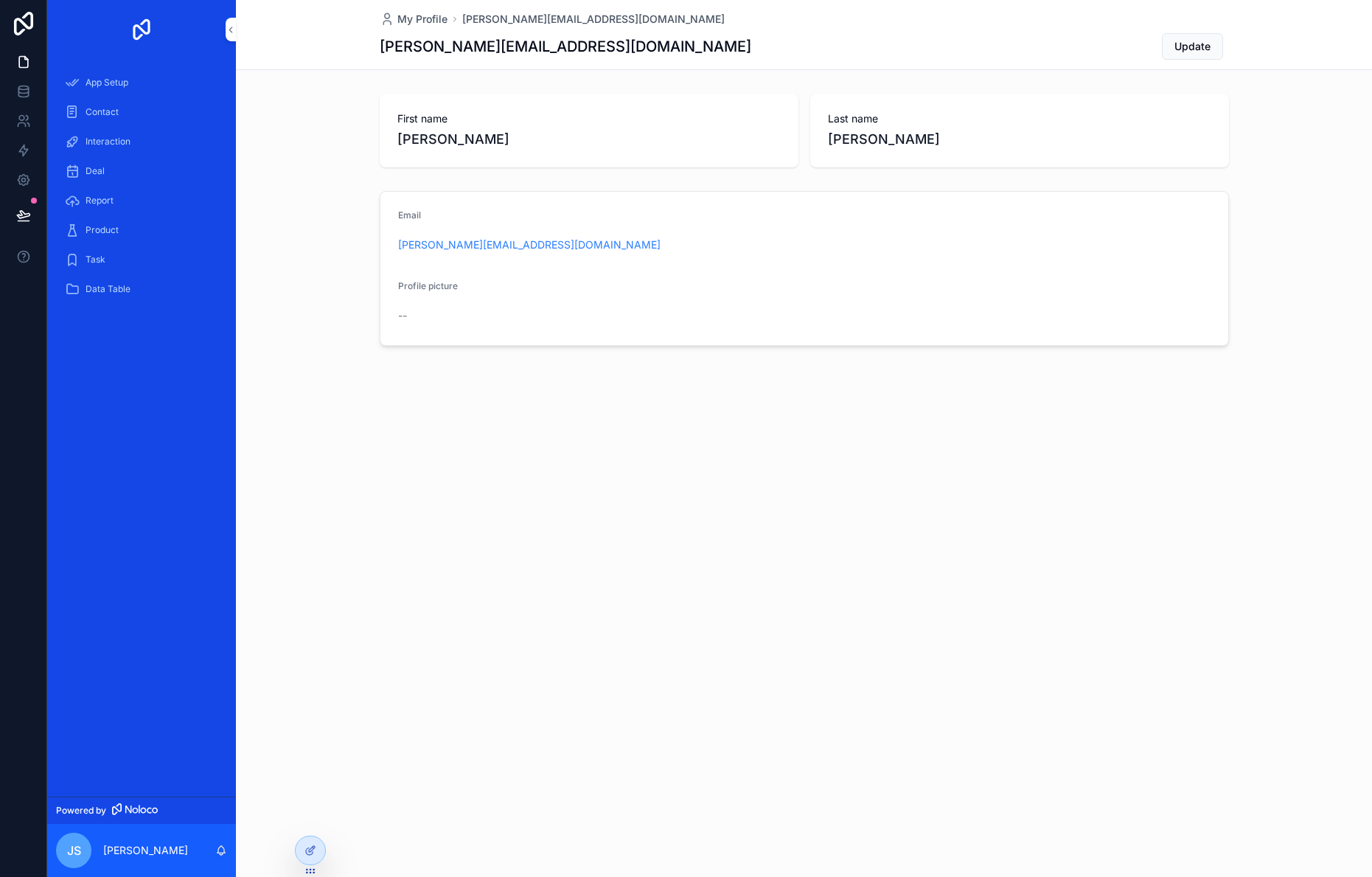
click at [136, 850] on p "[PERSON_NAME]" at bounding box center [146, 850] width 85 height 15
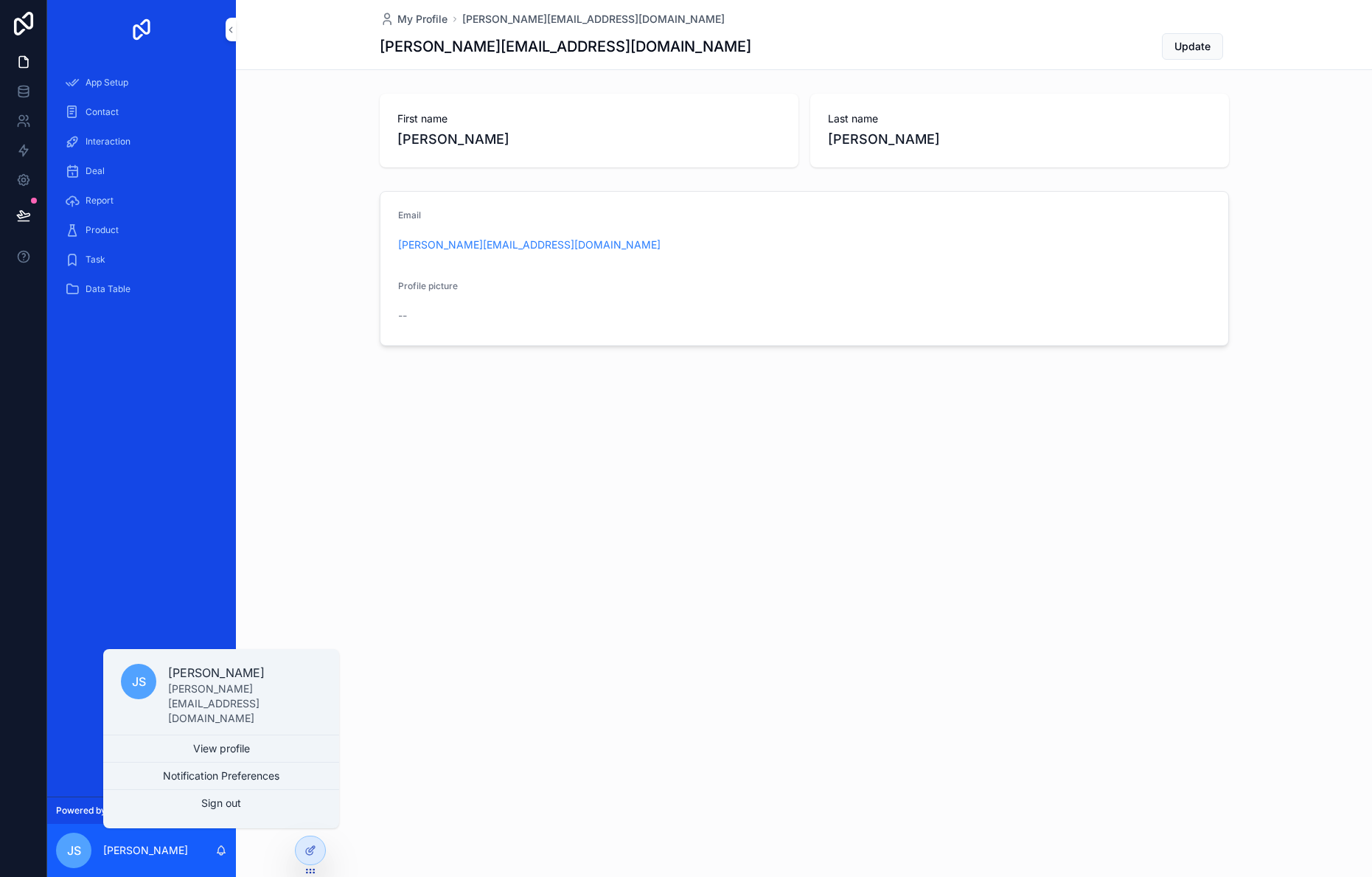
click at [191, 772] on button "Notification Preferences" at bounding box center [221, 775] width 236 height 27
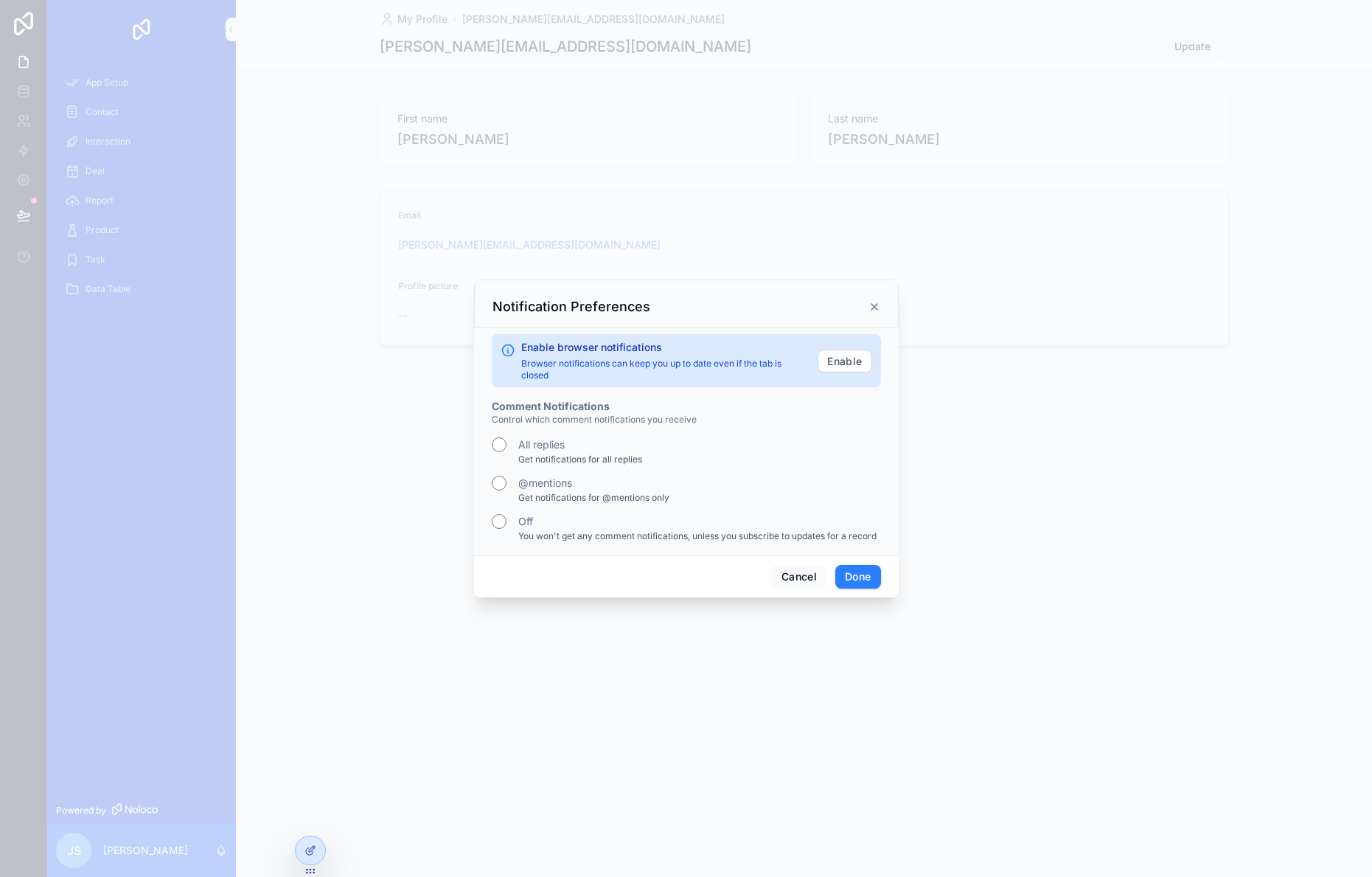
click at [877, 304] on icon "scrollable content" at bounding box center [874, 306] width 6 height 6
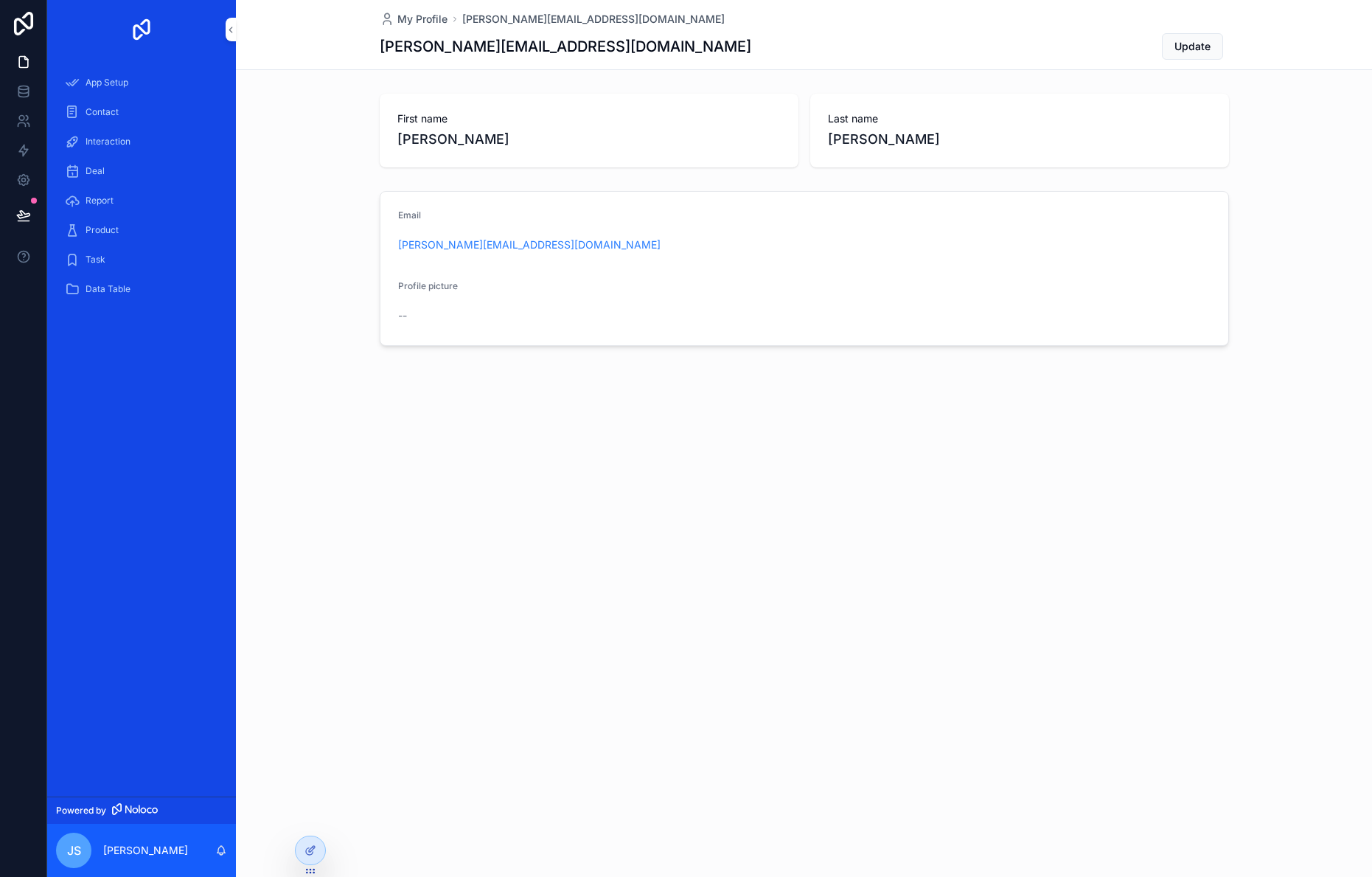
click at [122, 848] on p "[PERSON_NAME]" at bounding box center [146, 850] width 85 height 15
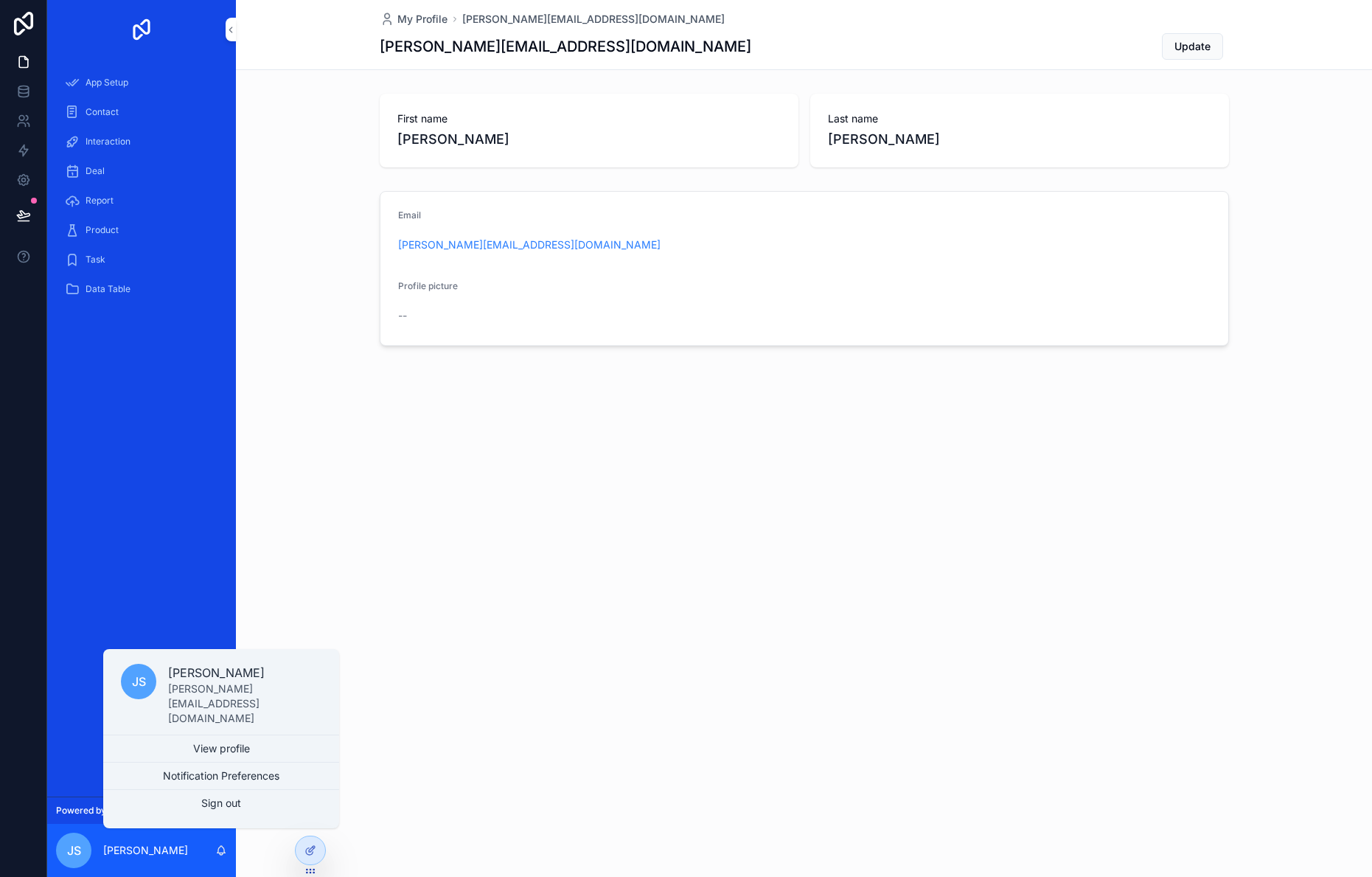
click at [166, 747] on link "View profile" at bounding box center [221, 749] width 236 height 27
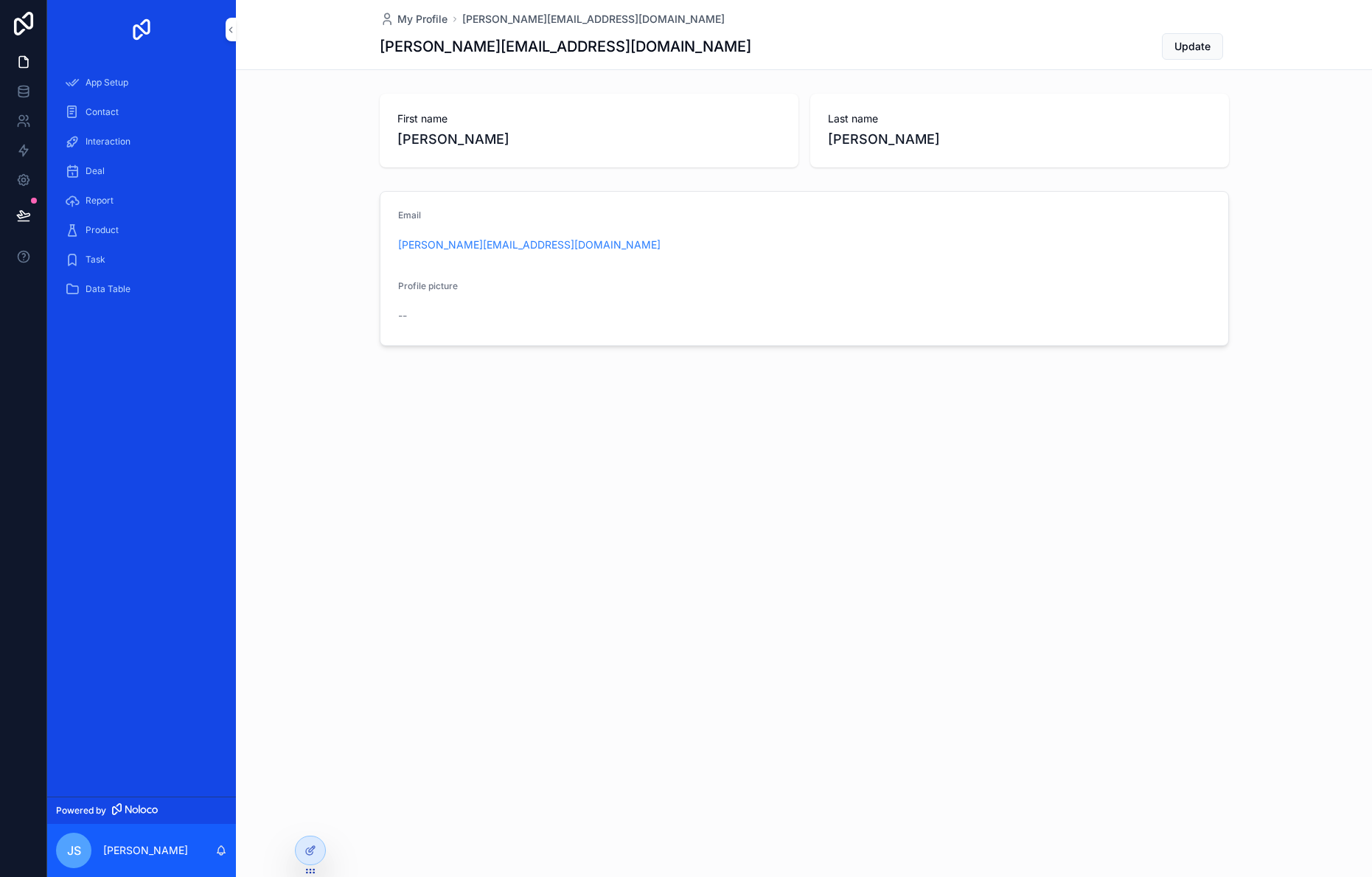
click at [113, 77] on span "App Setup" at bounding box center [106, 82] width 42 height 12
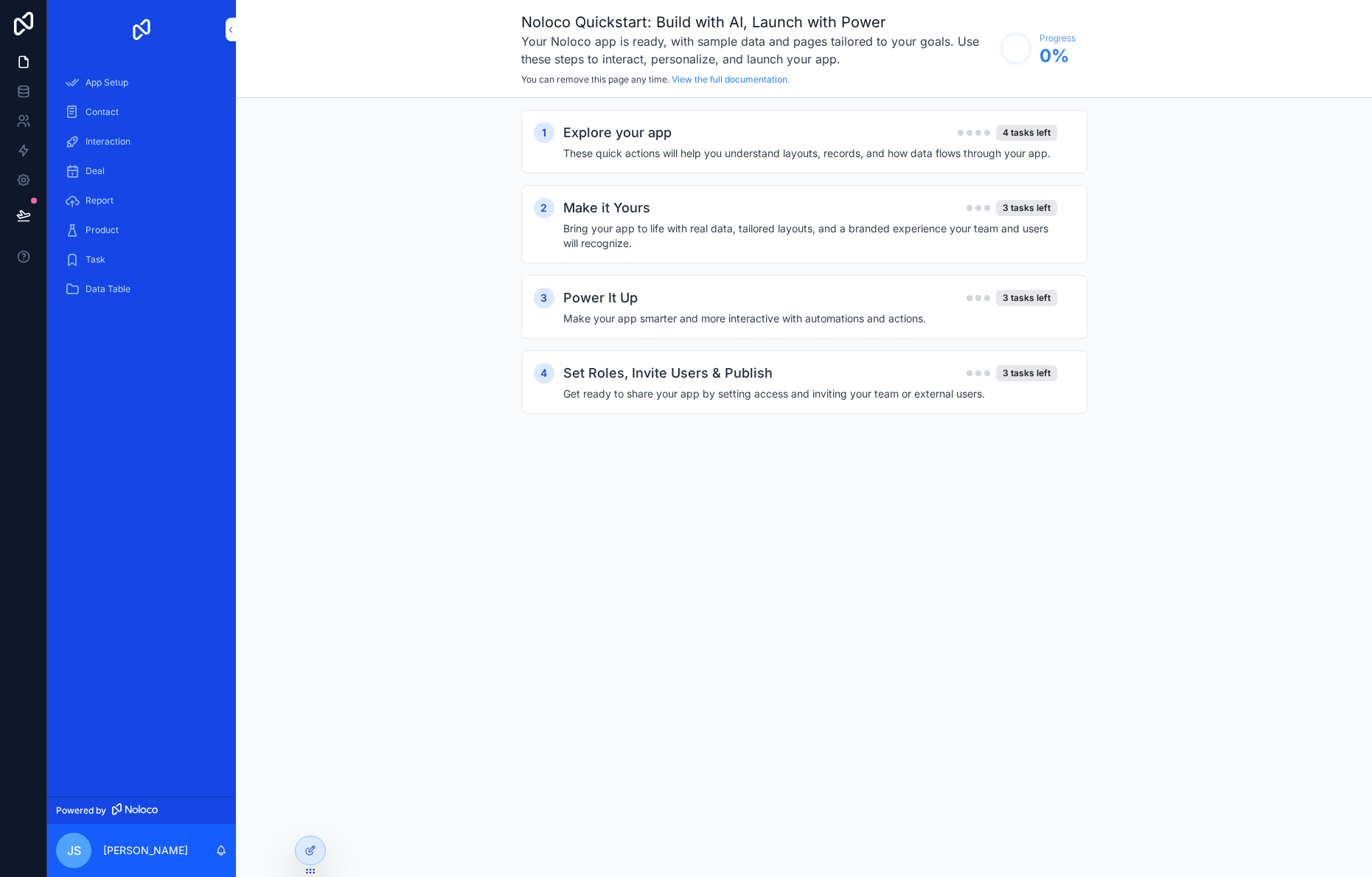
click at [111, 111] on span "Contact" at bounding box center [102, 112] width 33 height 12
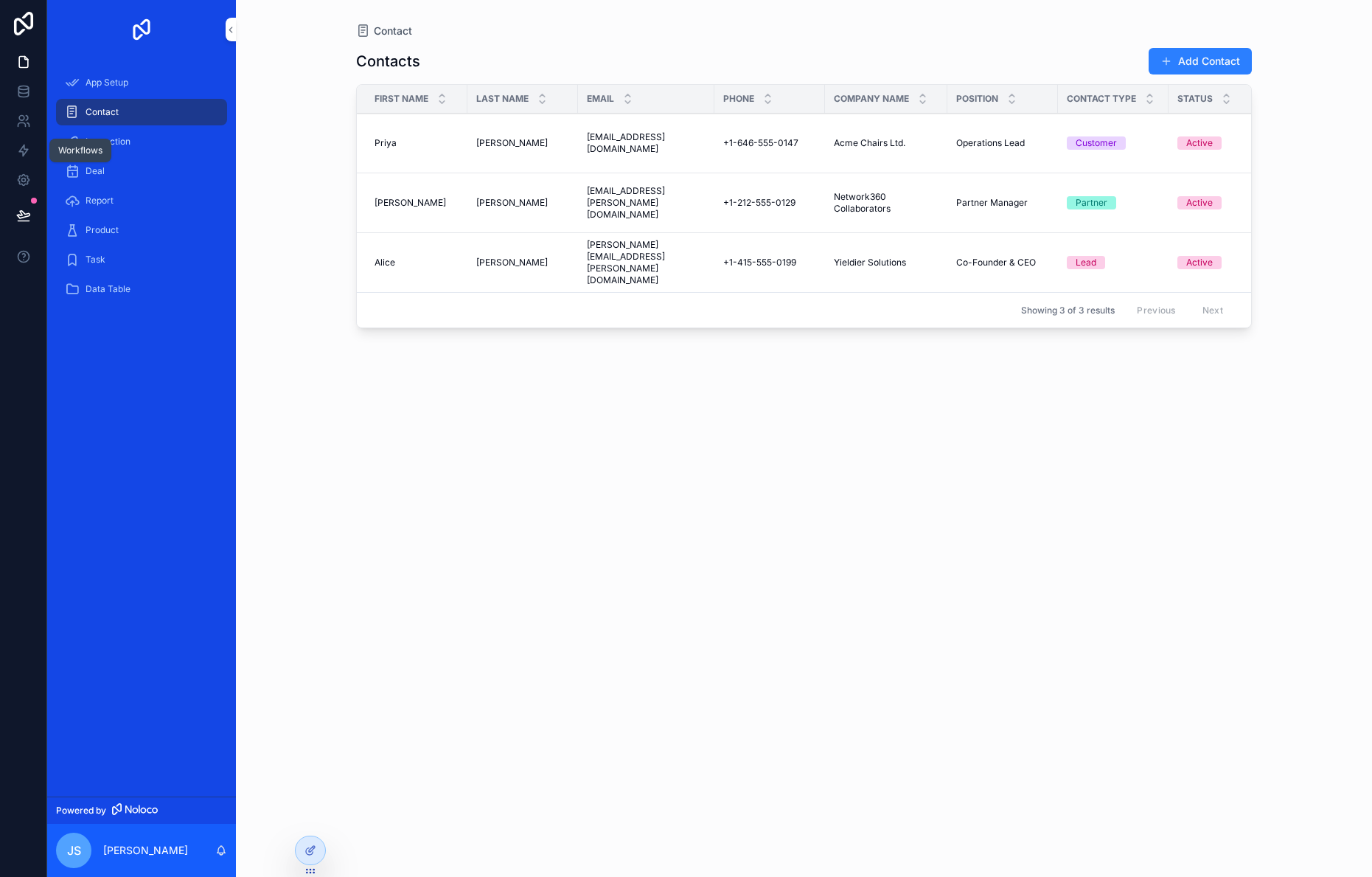
click at [25, 149] on icon at bounding box center [23, 151] width 9 height 11
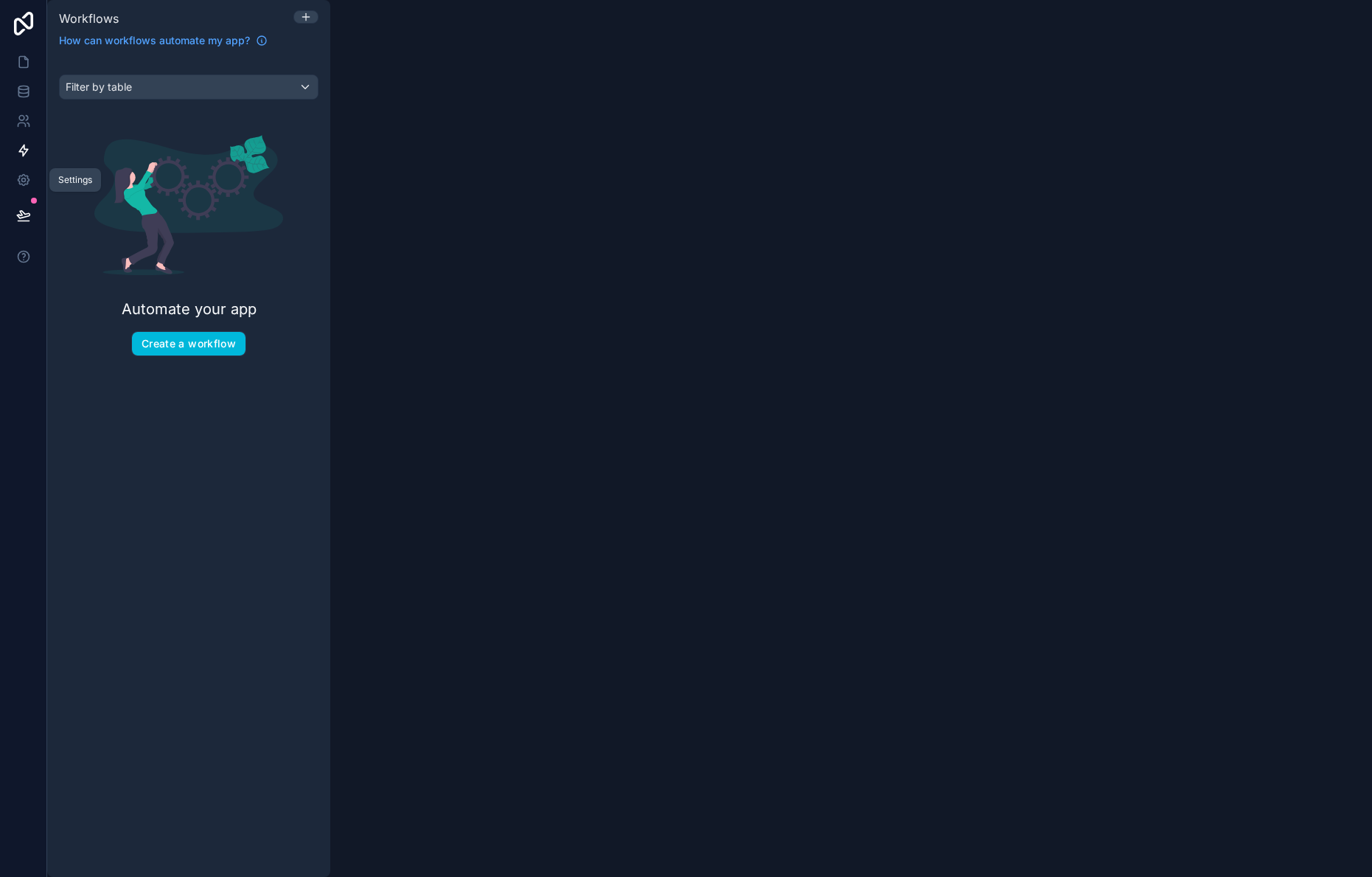
click at [30, 176] on icon at bounding box center [23, 180] width 15 height 15
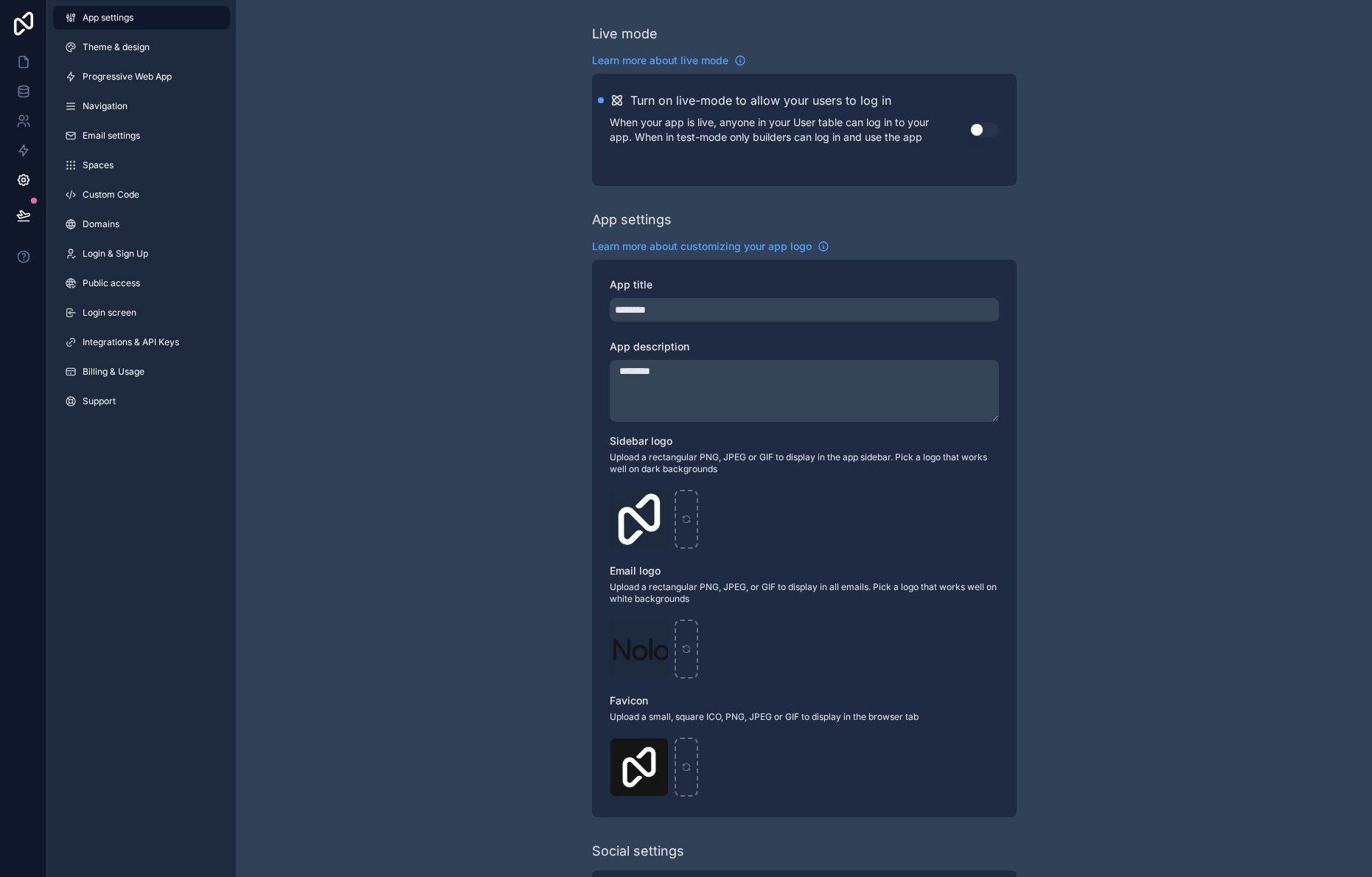
click at [129, 75] on span "Progressive Web App" at bounding box center [126, 77] width 89 height 12
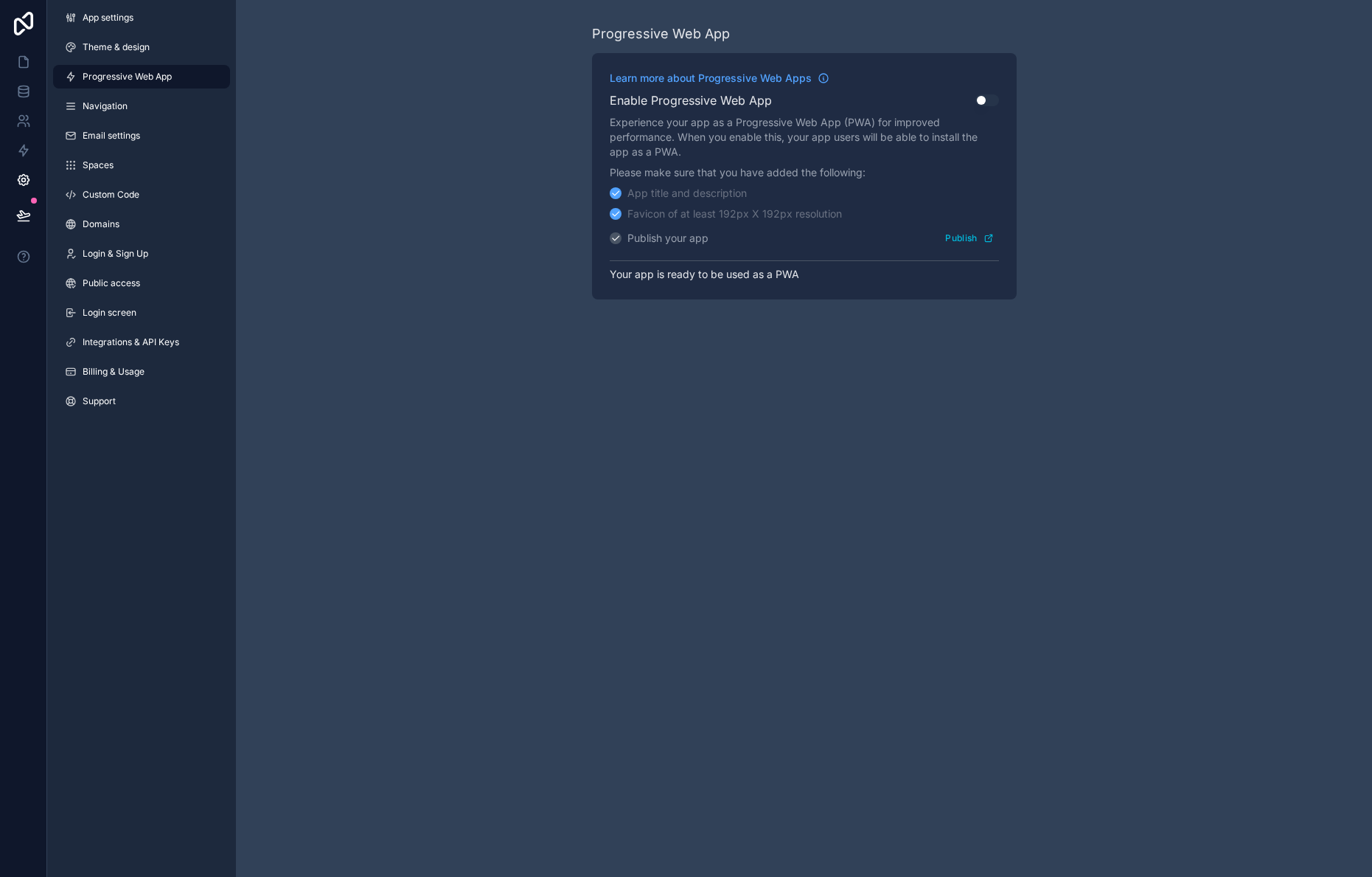
click at [113, 103] on span "Navigation" at bounding box center [105, 107] width 45 height 12
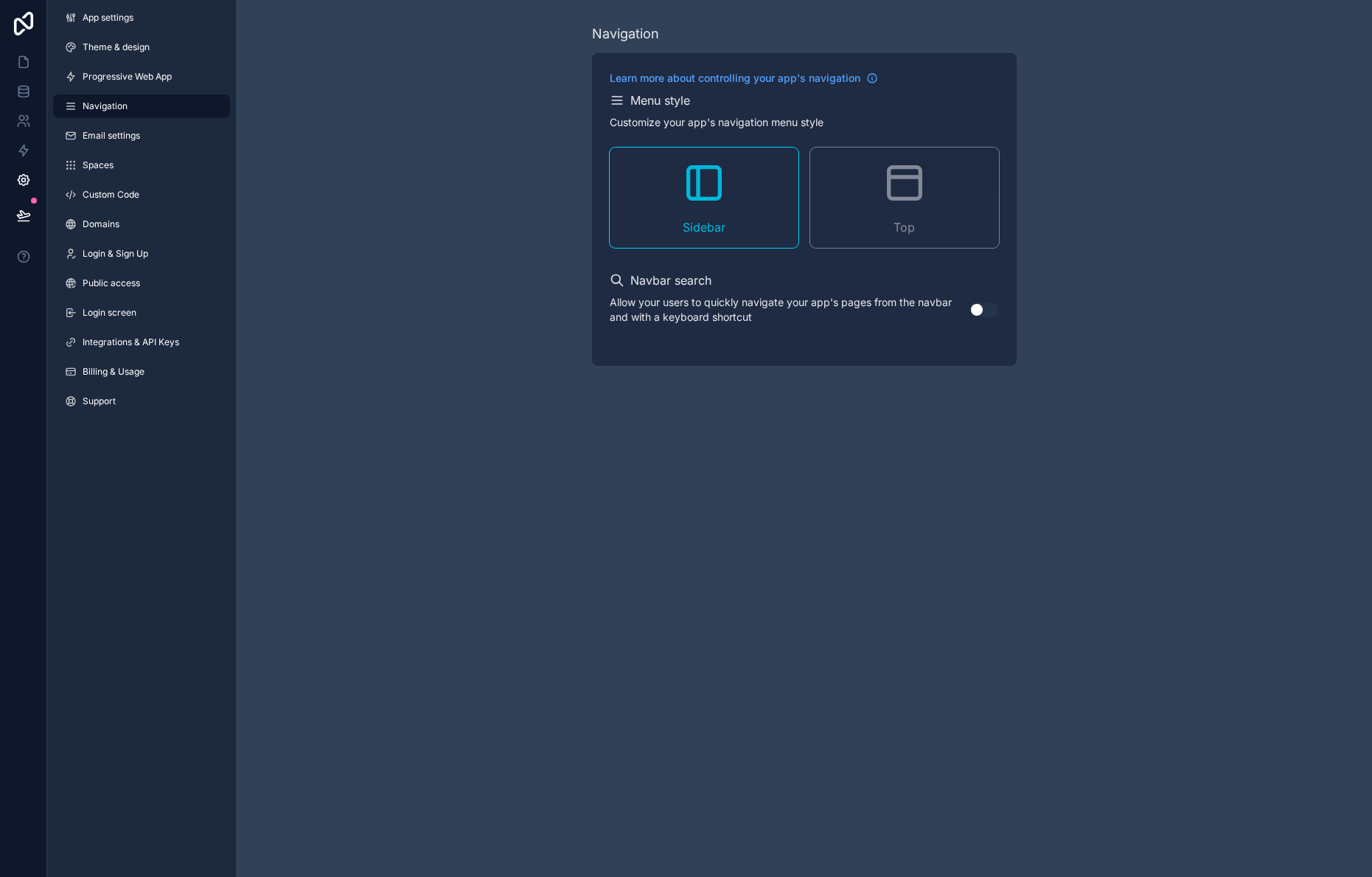
click at [127, 133] on span "Email settings" at bounding box center [111, 136] width 57 height 12
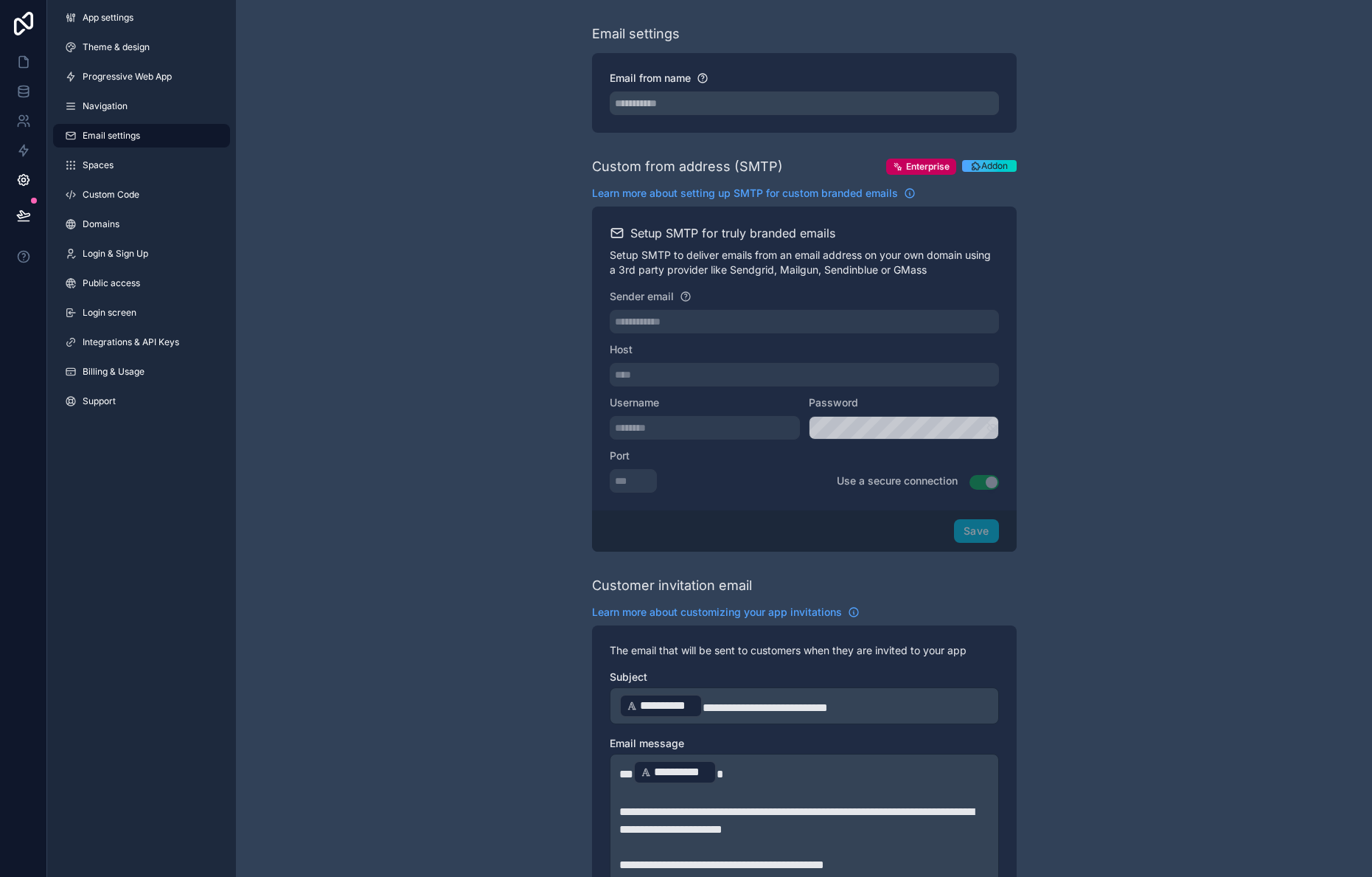
click at [115, 196] on span "Custom Code" at bounding box center [111, 195] width 57 height 12
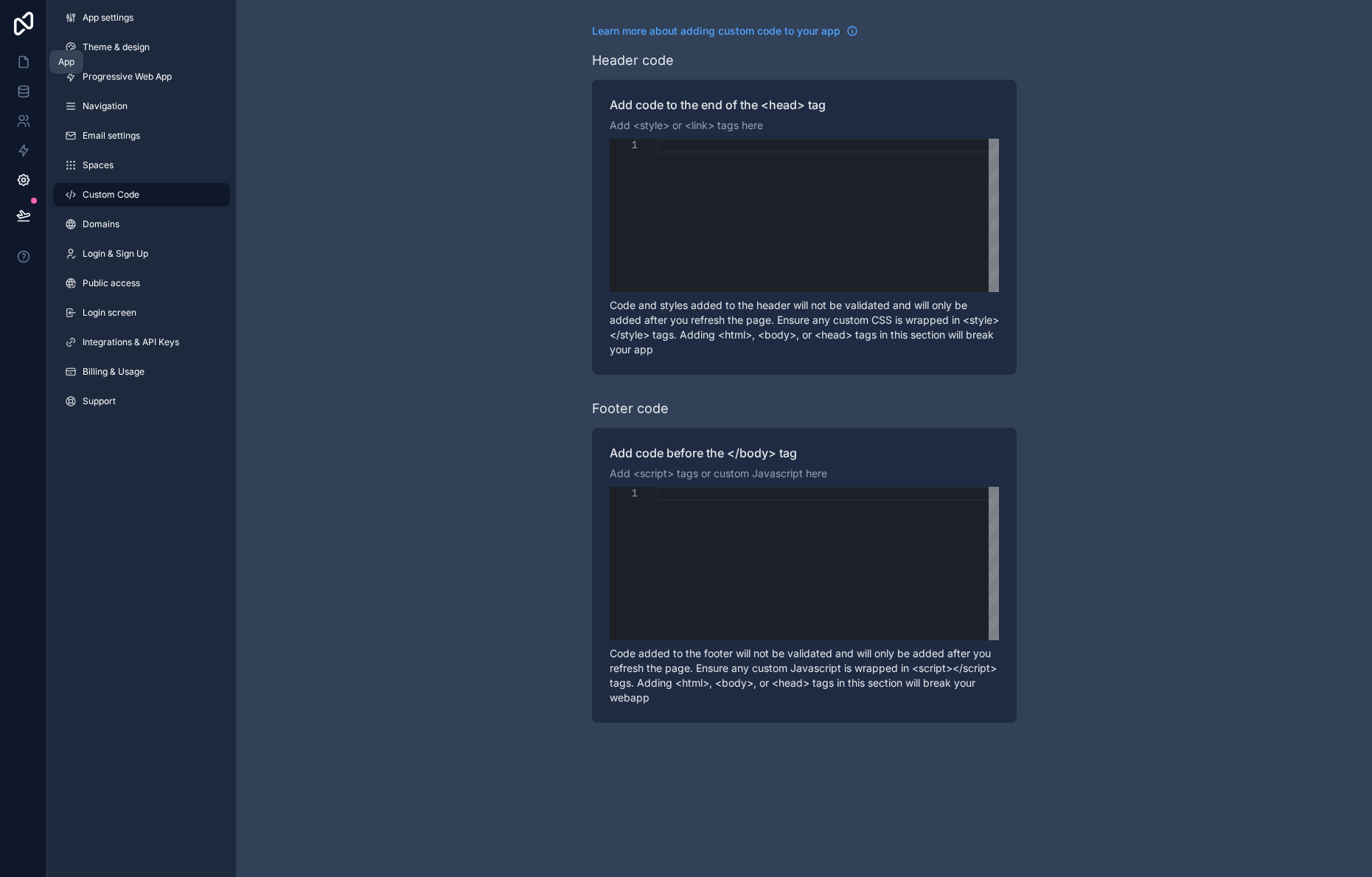
click at [25, 61] on icon at bounding box center [23, 62] width 15 height 15
